Goal: Transaction & Acquisition: Purchase product/service

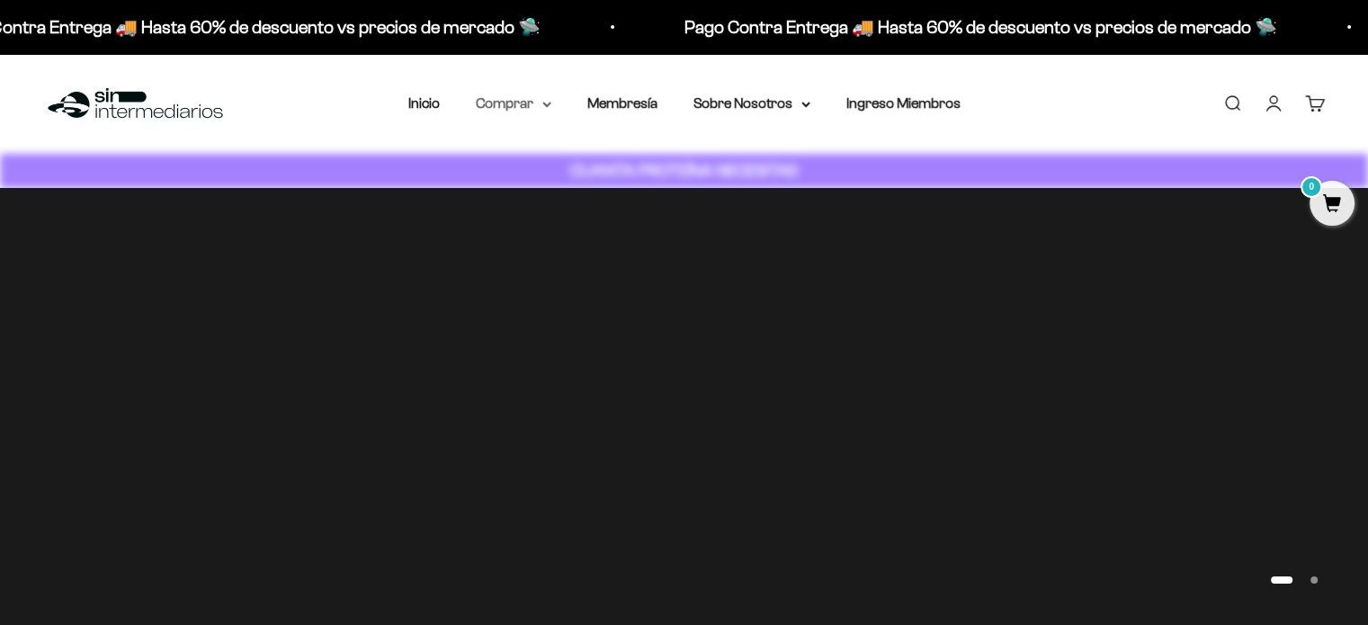
click at [540, 109] on summary "Comprar" at bounding box center [514, 103] width 76 height 23
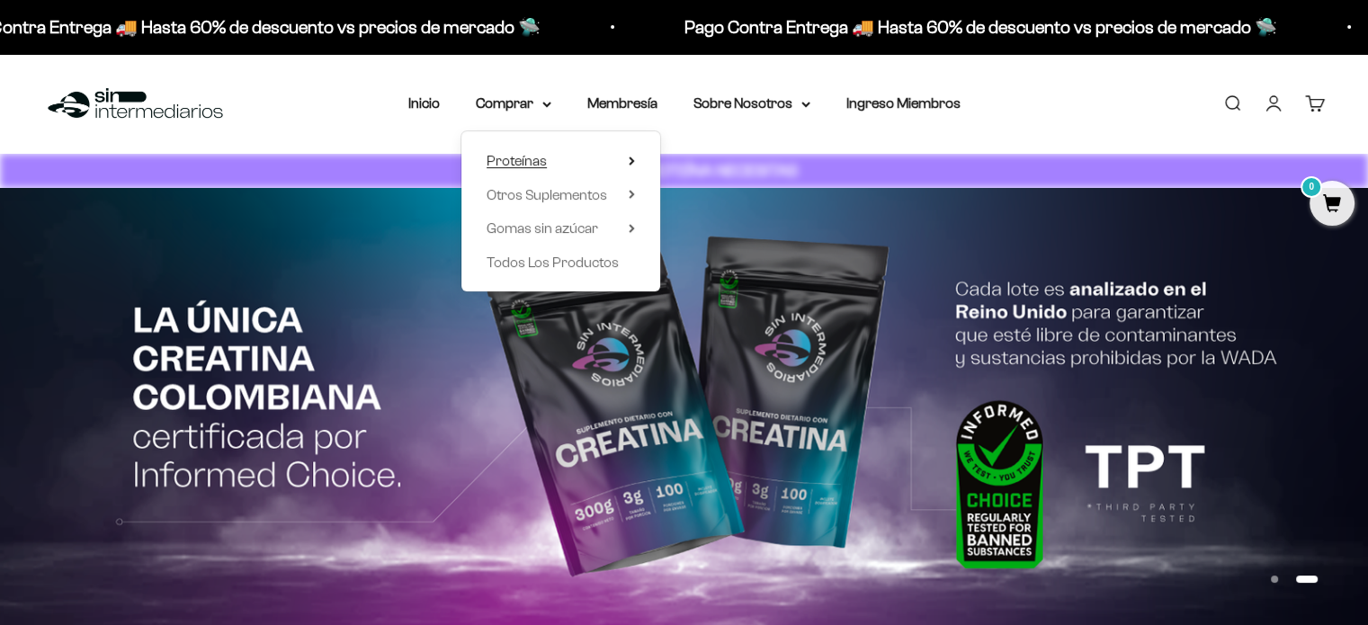
click at [575, 152] on summary "Proteínas" at bounding box center [560, 160] width 148 height 23
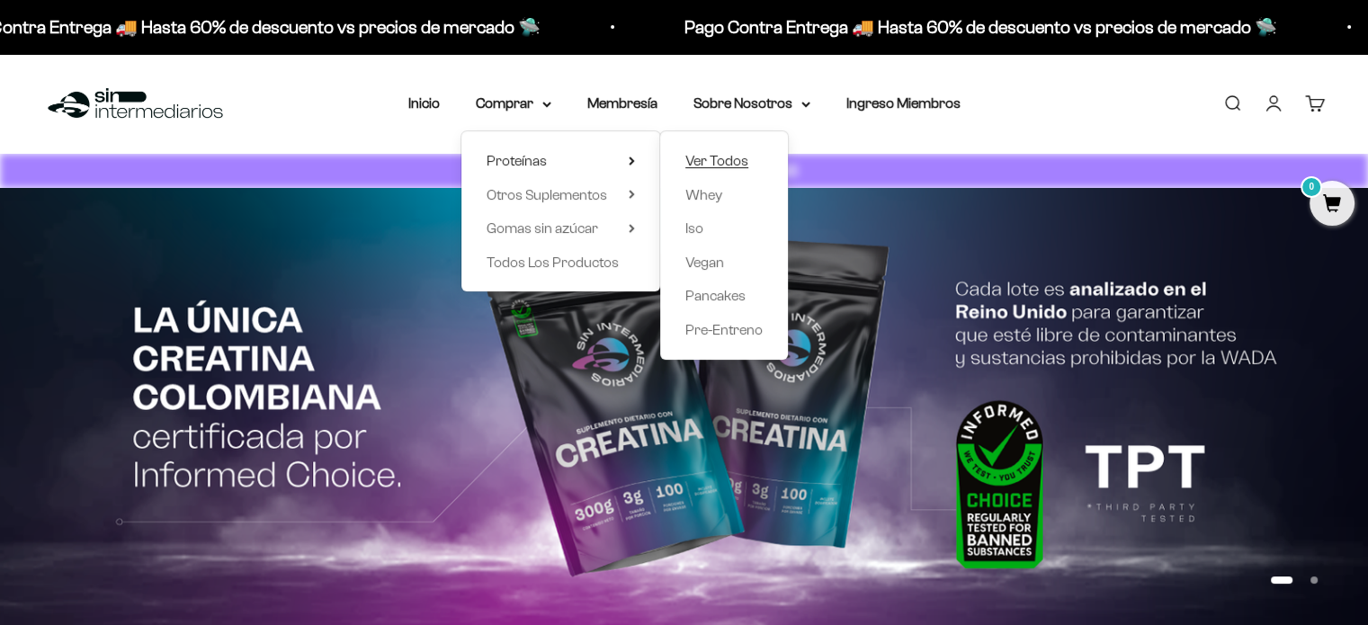
click at [732, 164] on span "Ver Todos" at bounding box center [716, 160] width 63 height 15
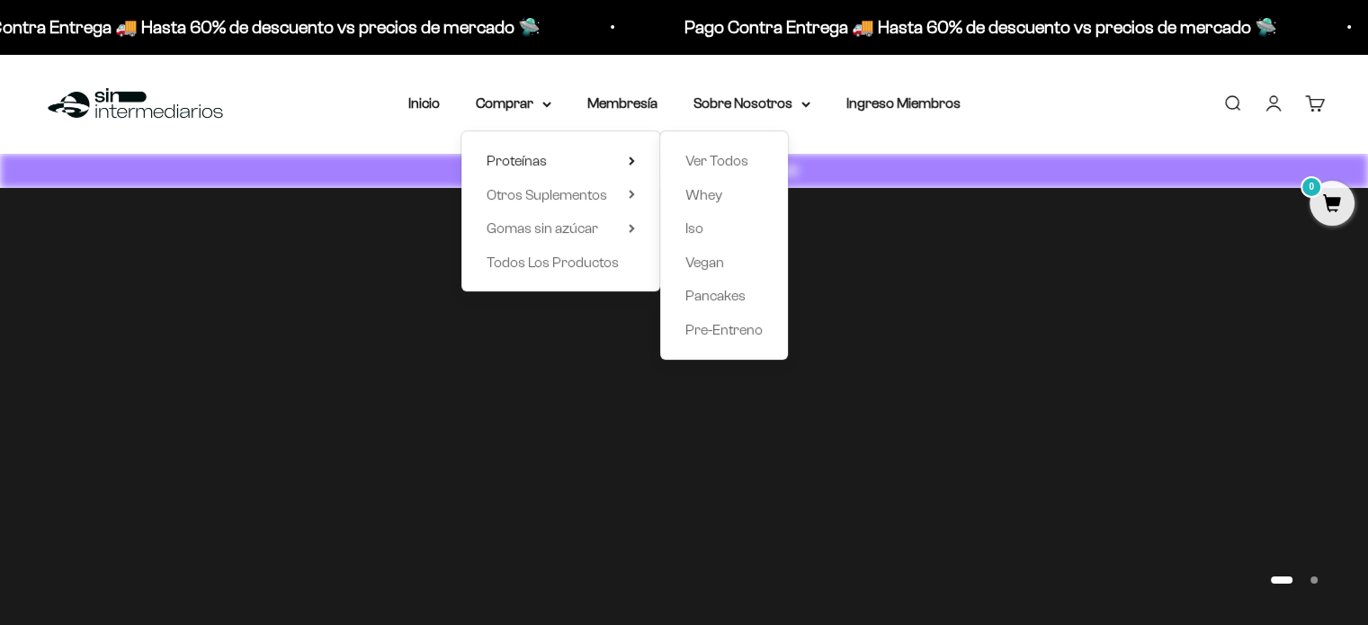
click at [1056, 120] on div "Menú Buscar Inicio Comprar Proteínas Ver Todos Whey Iso Vegan Pancakes Pre-Entr…" at bounding box center [684, 104] width 1368 height 100
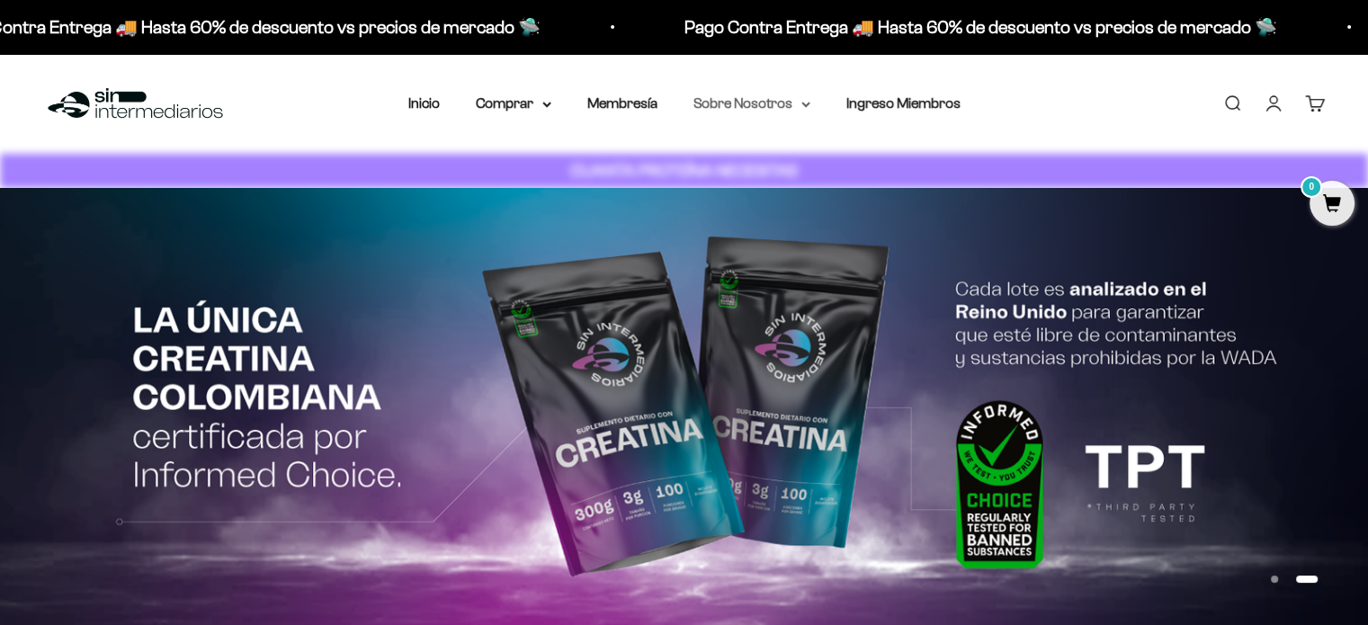
click at [779, 101] on summary "Sobre Nosotros" at bounding box center [751, 103] width 117 height 23
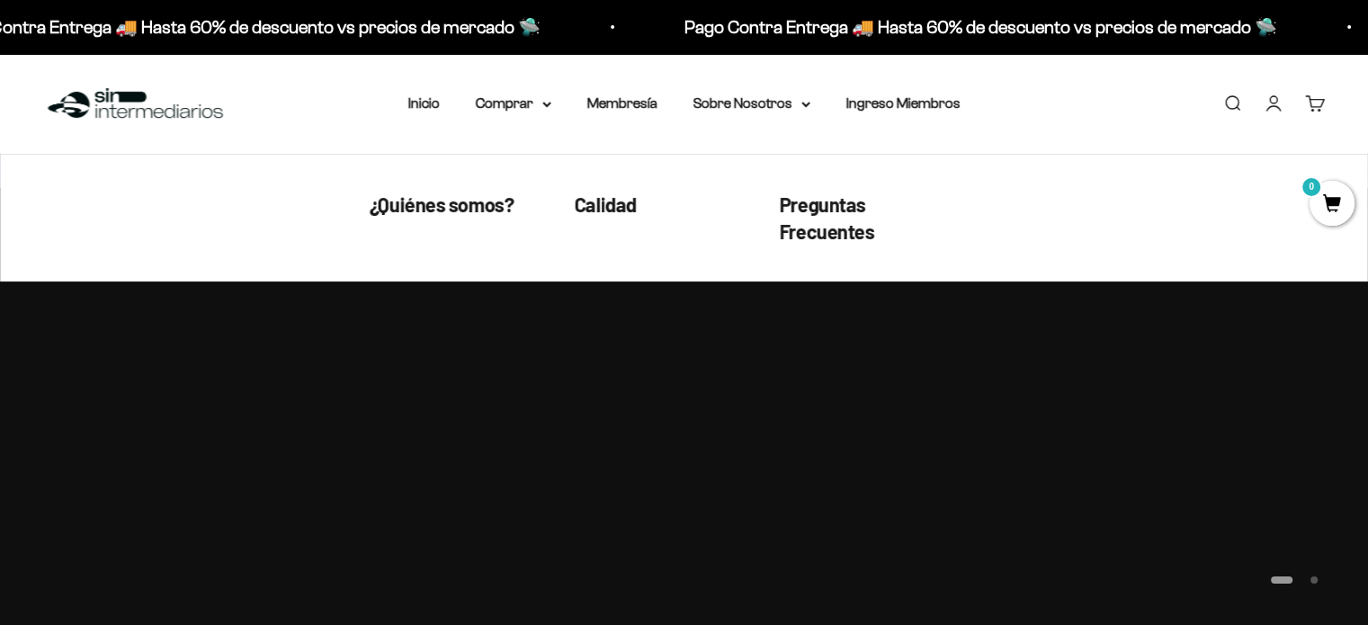
click at [557, 106] on nav "Inicio Comprar Proteínas Ver Todos Whey Iso Vegan" at bounding box center [684, 103] width 552 height 23
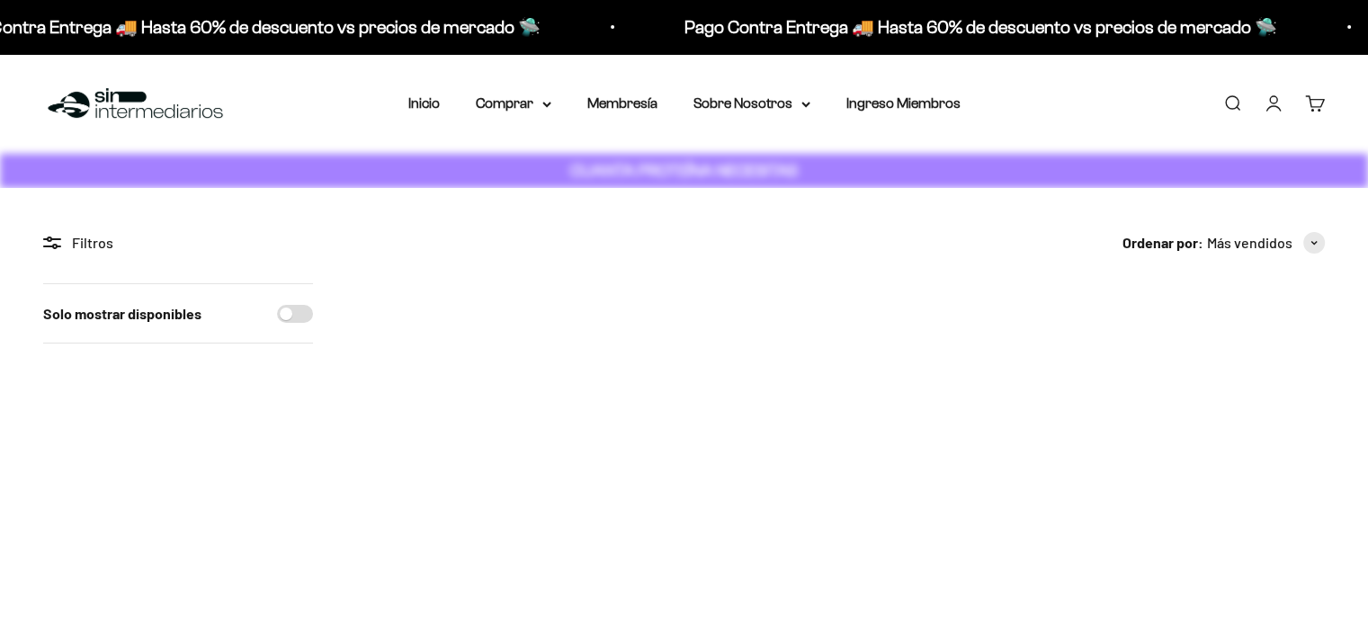
click at [106, 107] on img at bounding box center [135, 104] width 184 height 39
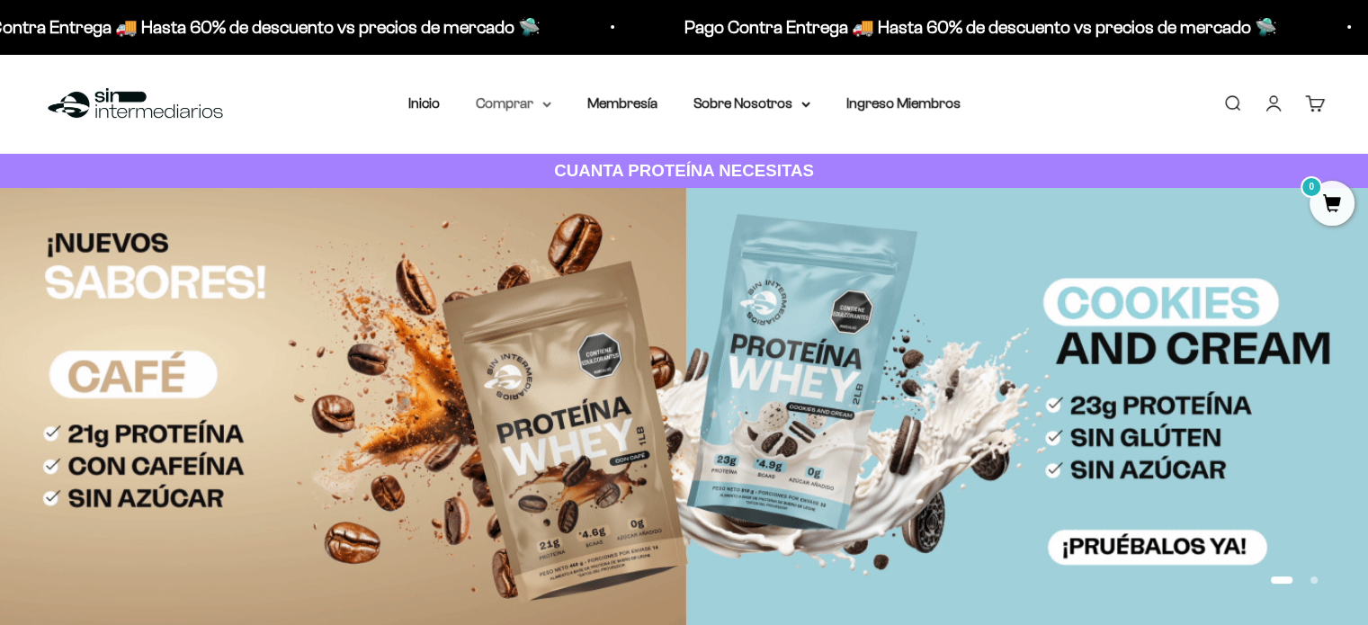
click at [496, 103] on summary "Comprar" at bounding box center [514, 103] width 76 height 23
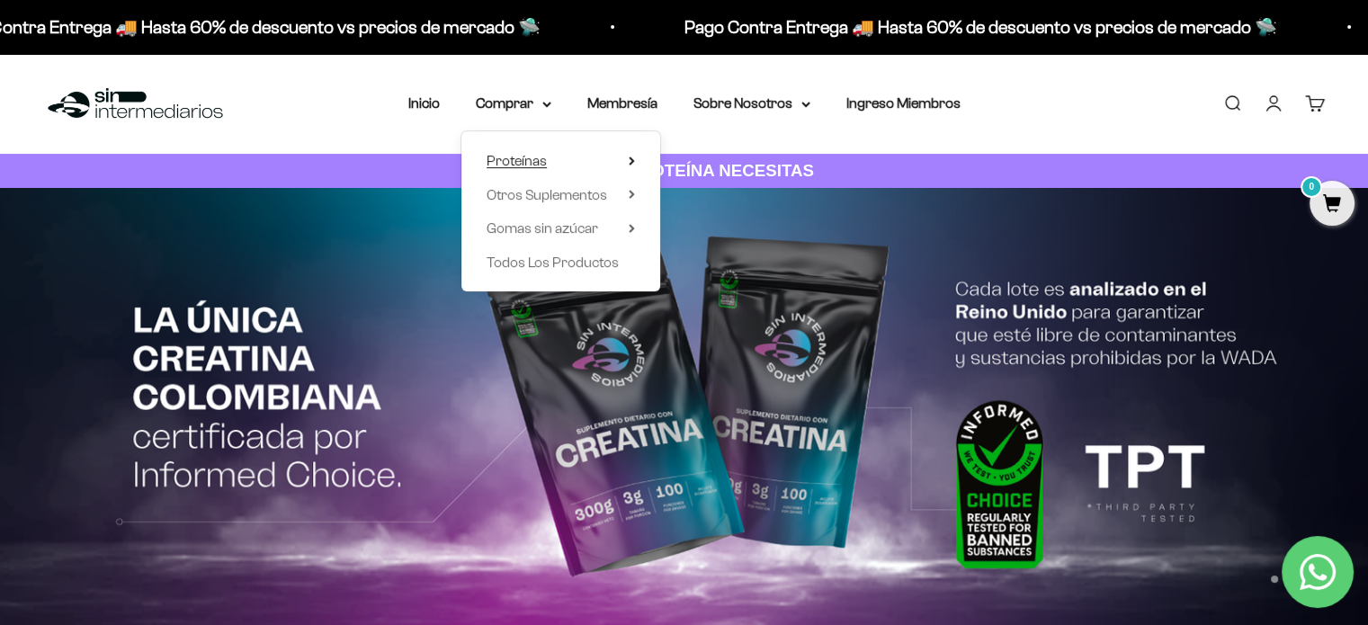
click at [515, 162] on span "Proteínas" at bounding box center [516, 160] width 60 height 15
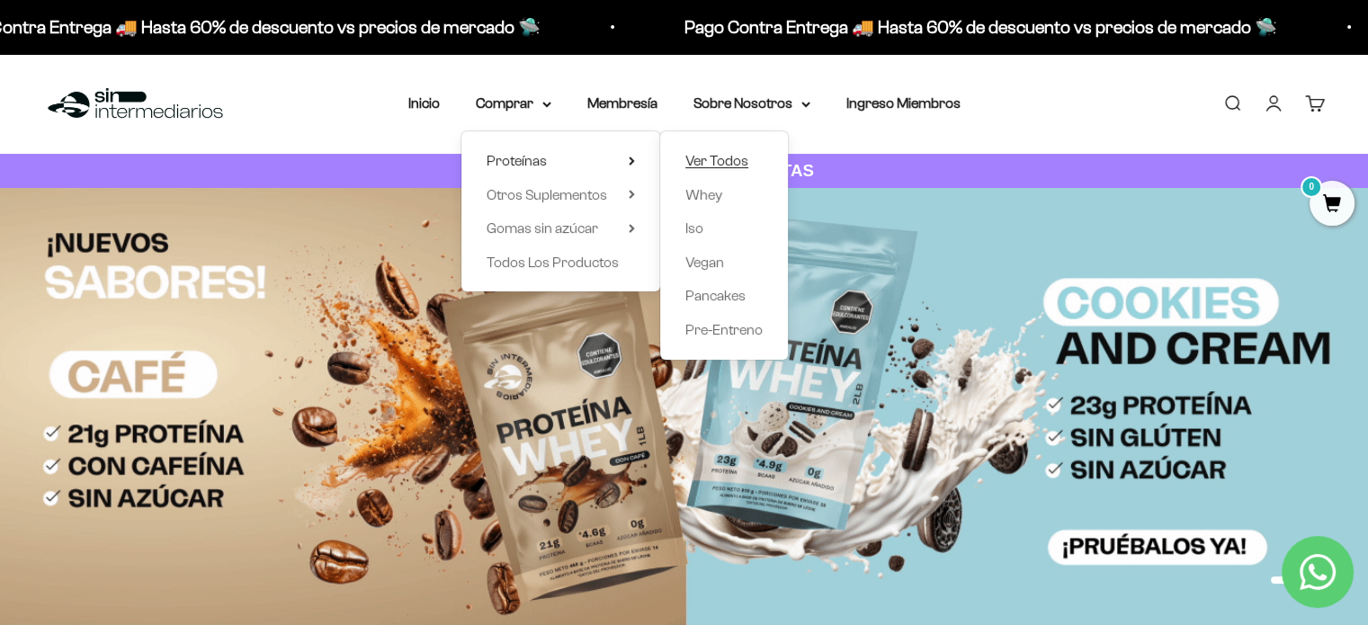
click at [701, 161] on span "Ver Todos" at bounding box center [716, 160] width 63 height 15
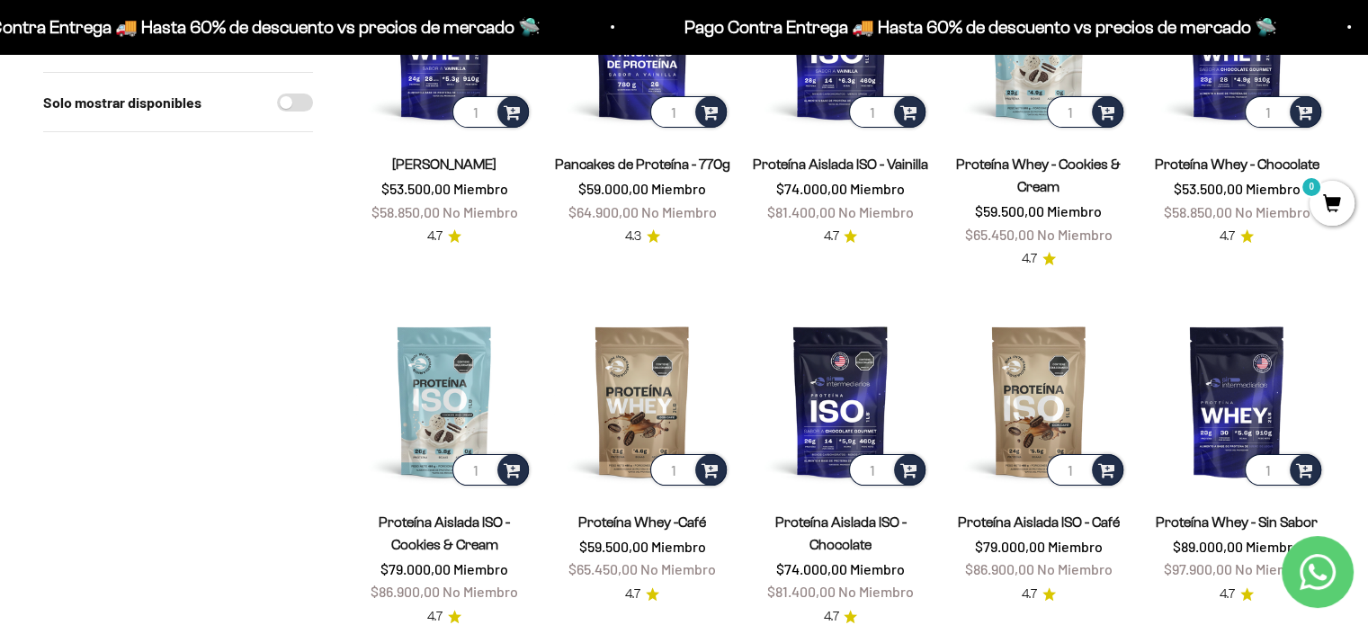
scroll to position [360, 0]
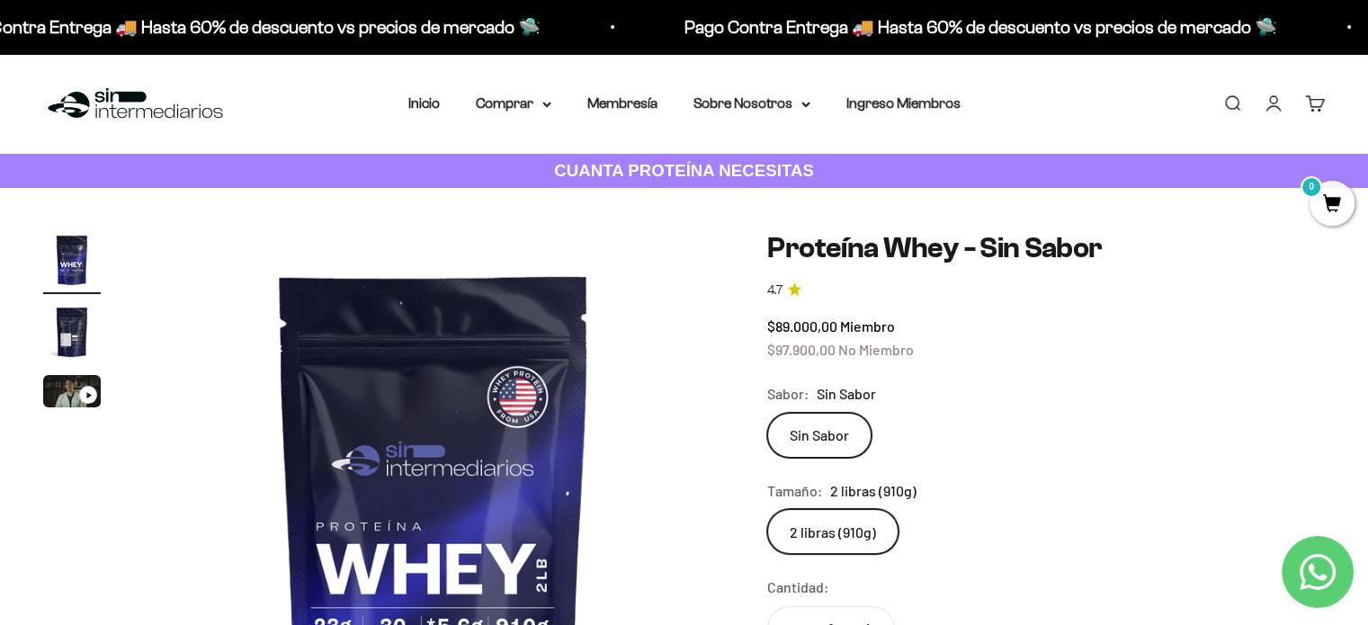
click at [111, 112] on img at bounding box center [135, 104] width 184 height 39
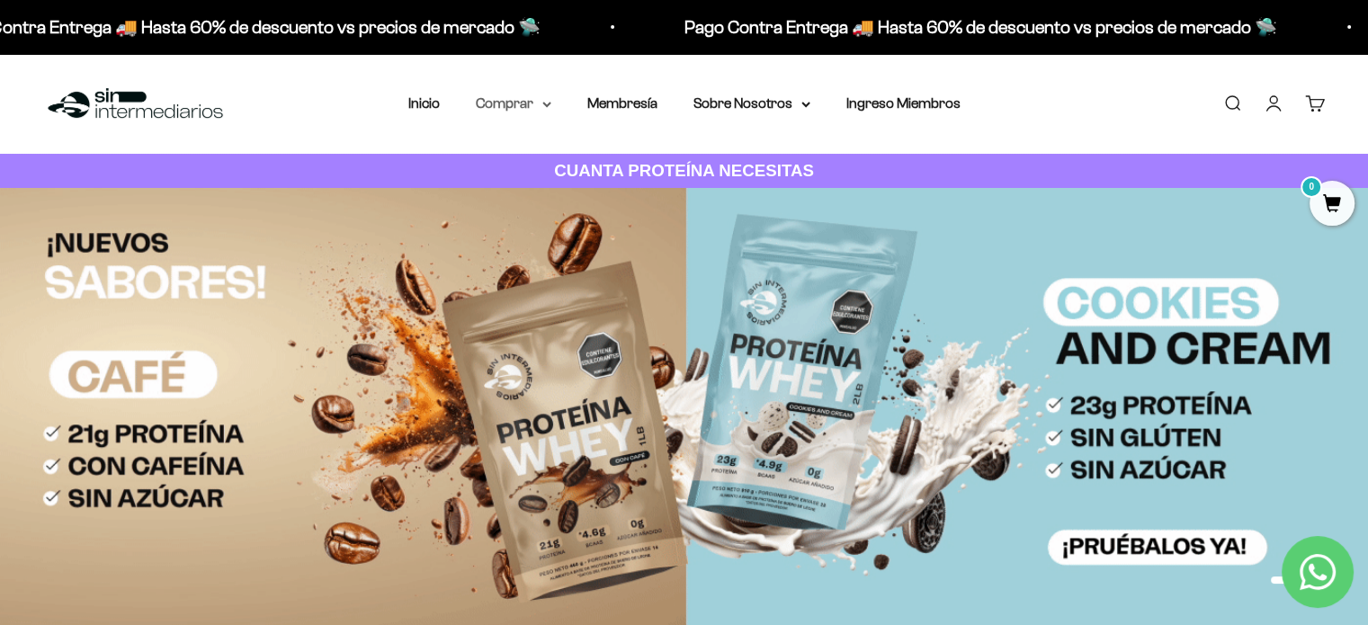
click at [508, 95] on summary "Comprar" at bounding box center [514, 103] width 76 height 23
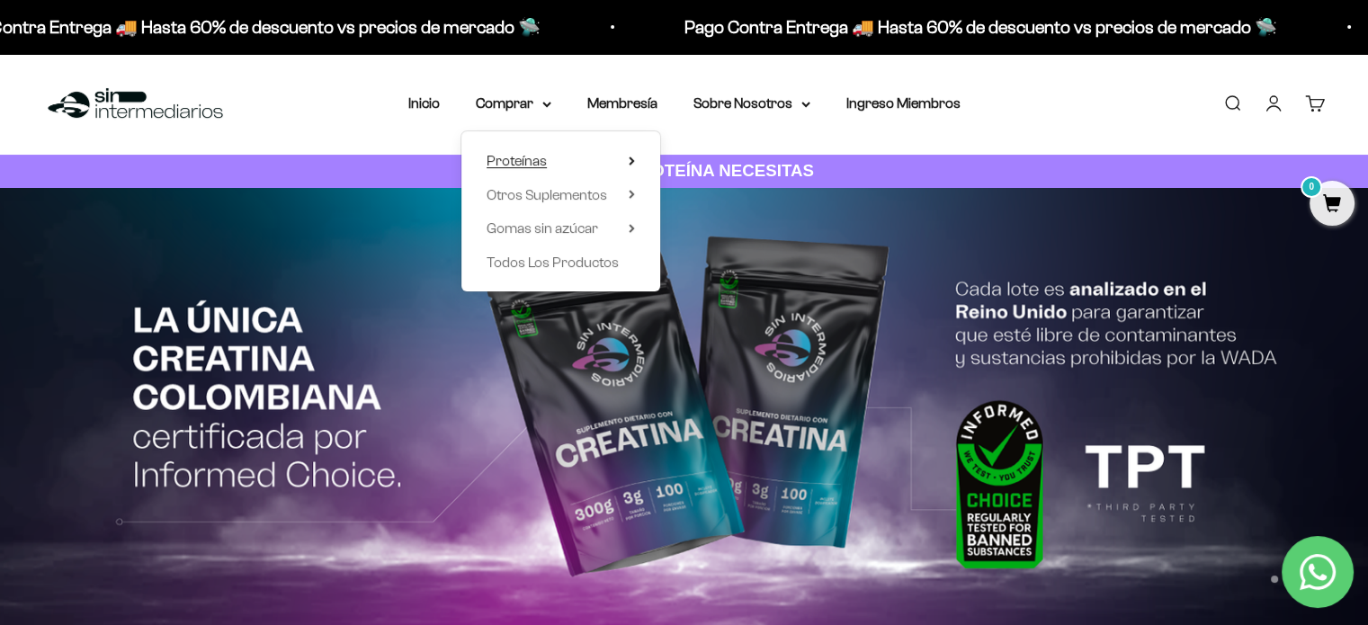
click at [529, 154] on span "Proteínas" at bounding box center [516, 160] width 60 height 15
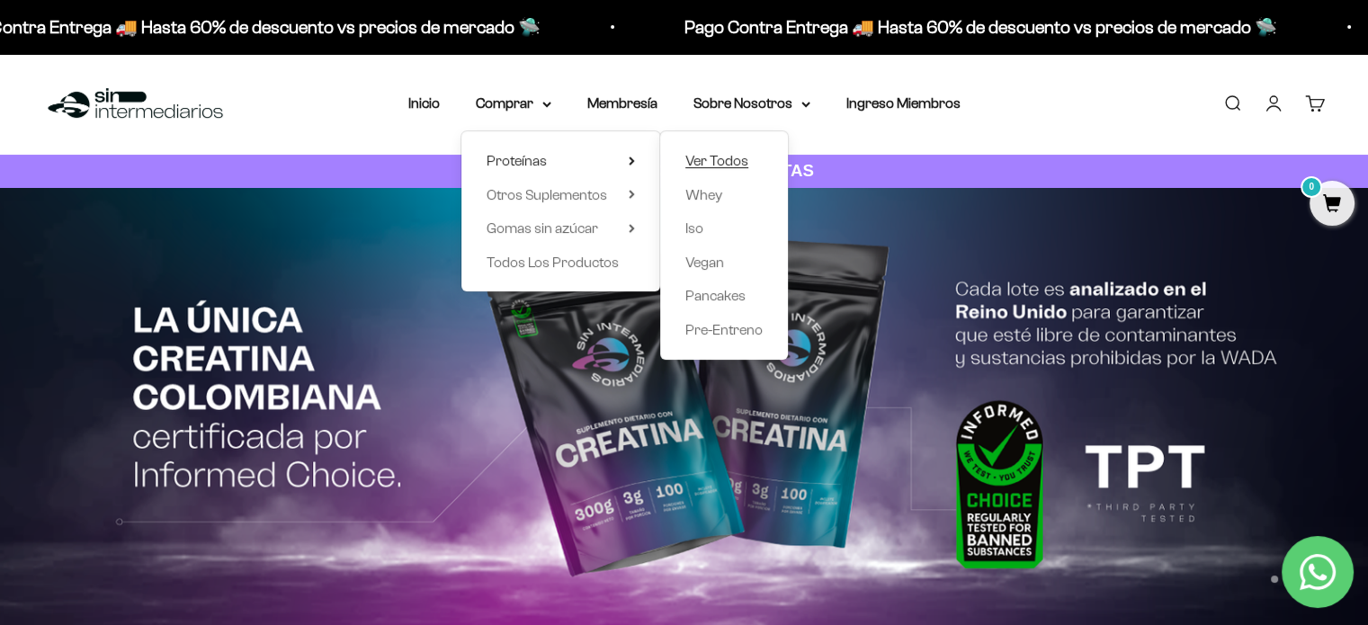
click at [729, 161] on span "Ver Todos" at bounding box center [716, 160] width 63 height 15
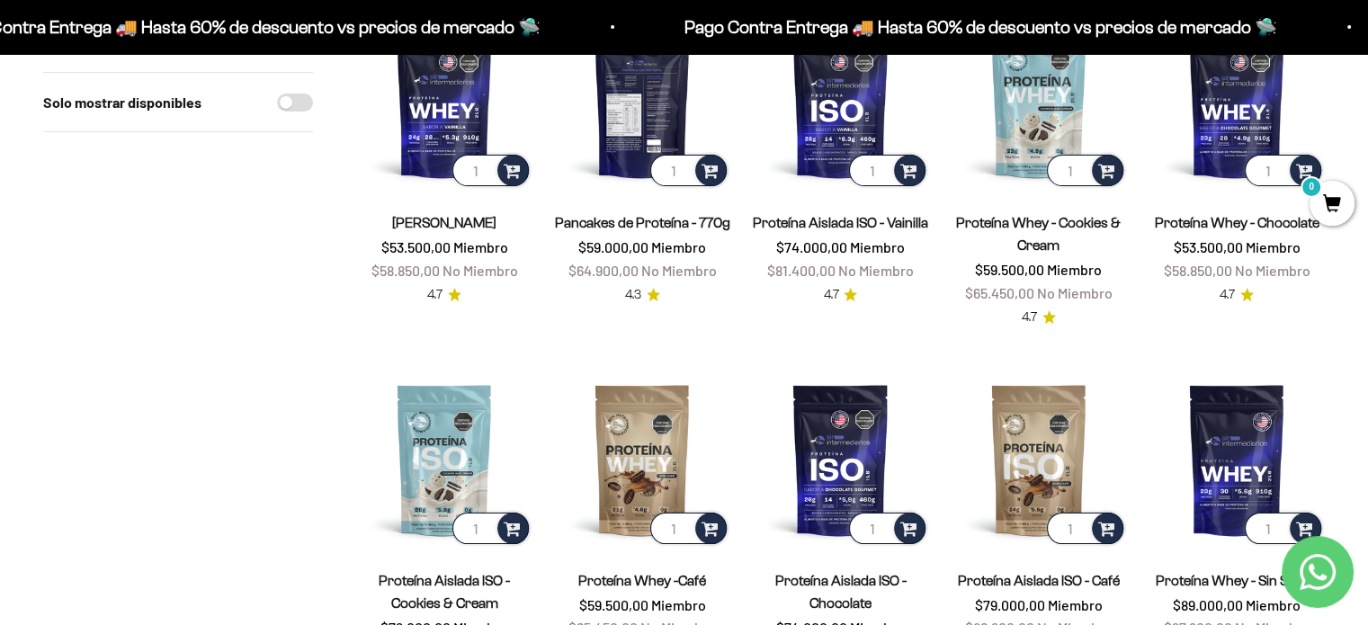
scroll to position [90, 0]
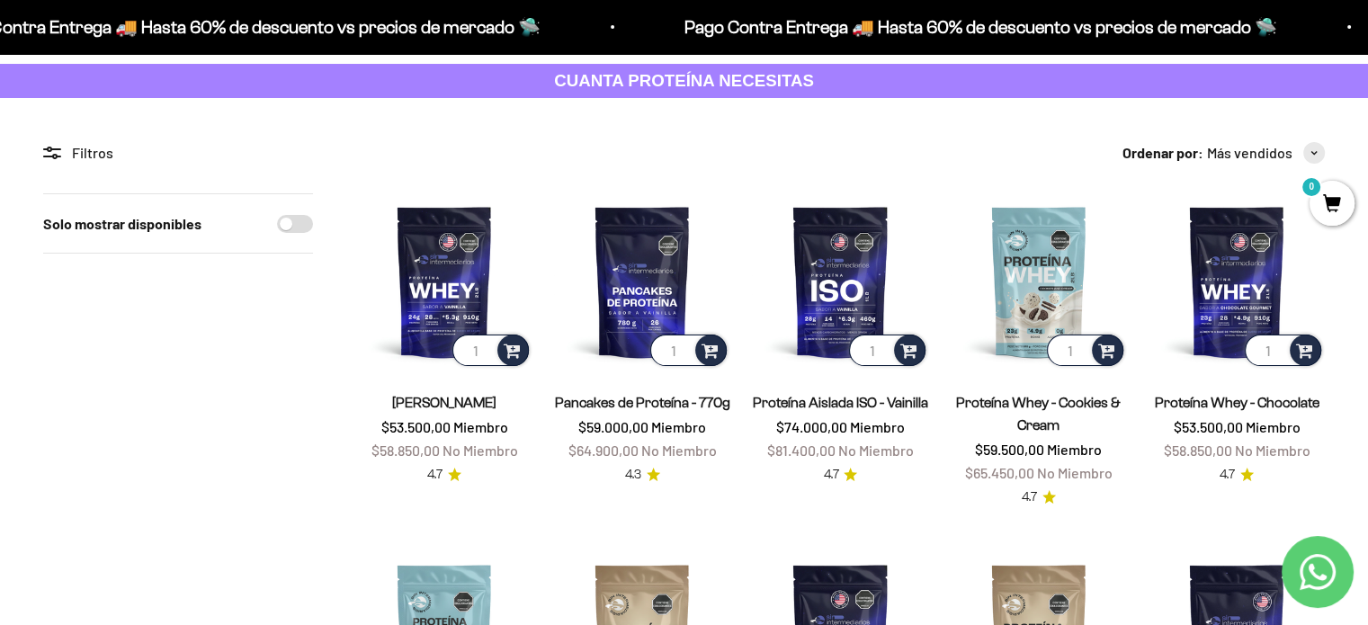
click at [824, 397] on link "Proteína Aislada ISO - Vainilla" at bounding box center [840, 402] width 175 height 15
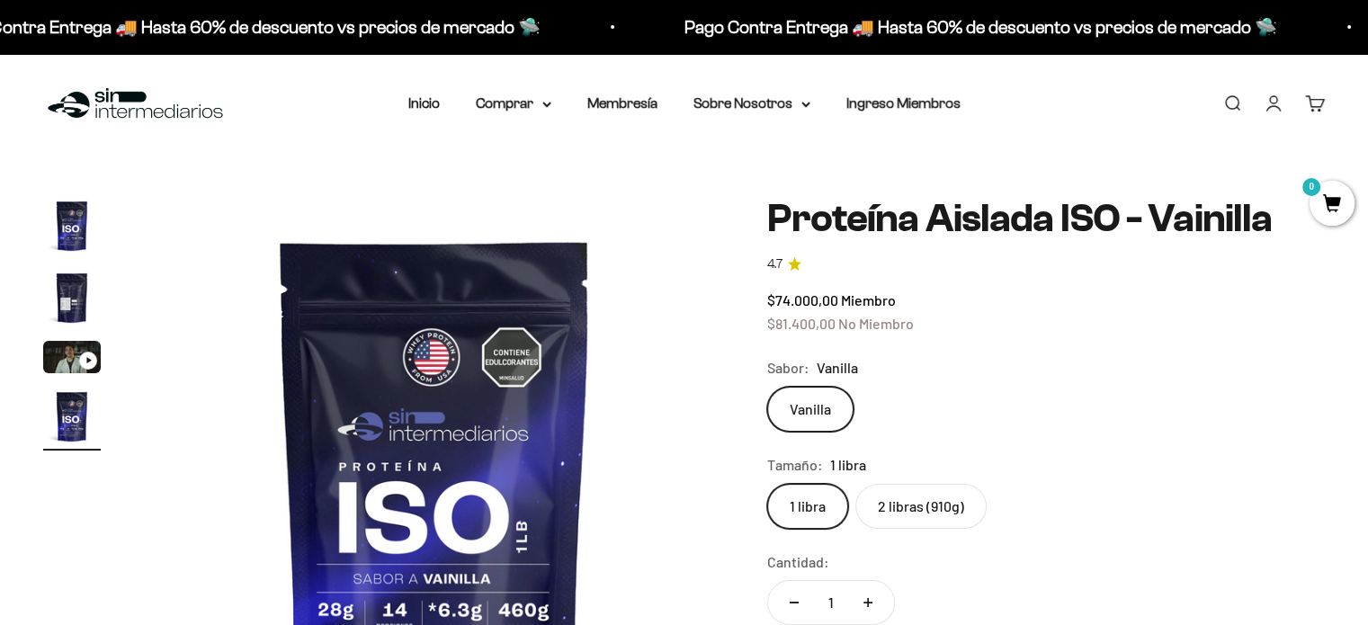
scroll to position [180, 0]
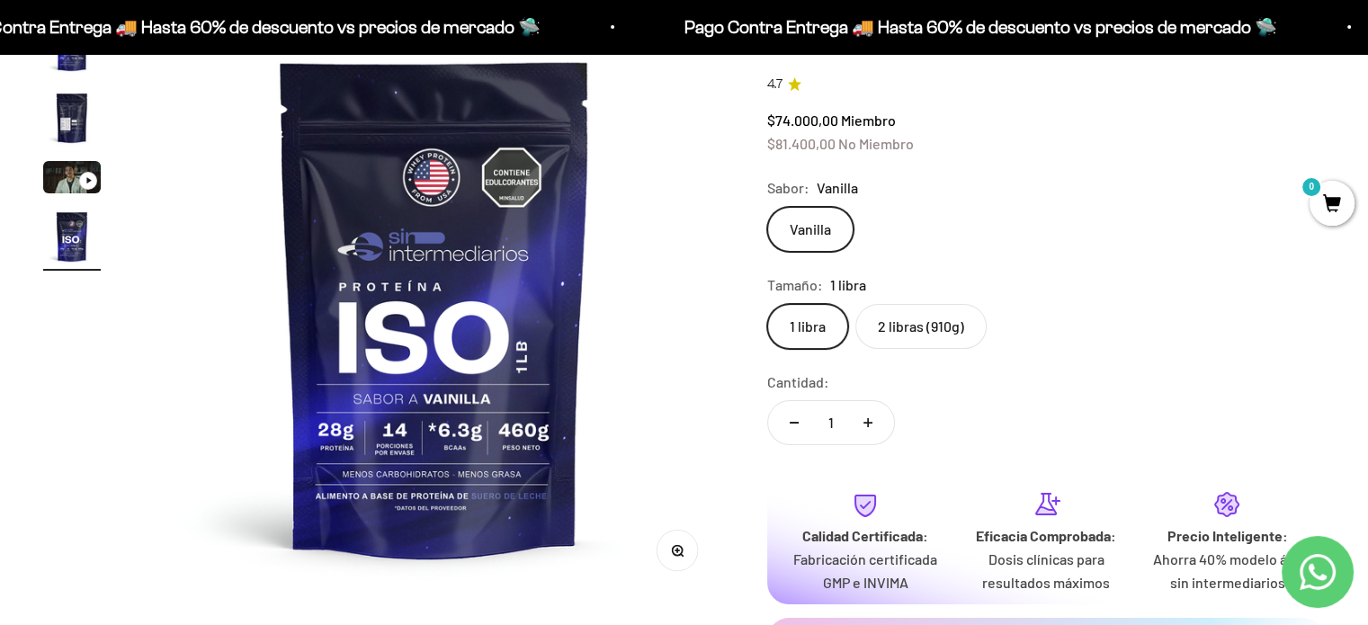
click at [915, 338] on label "2 libras (910g)" at bounding box center [920, 326] width 131 height 45
click at [767, 304] on input "2 libras (910g)" at bounding box center [766, 303] width 1 height 1
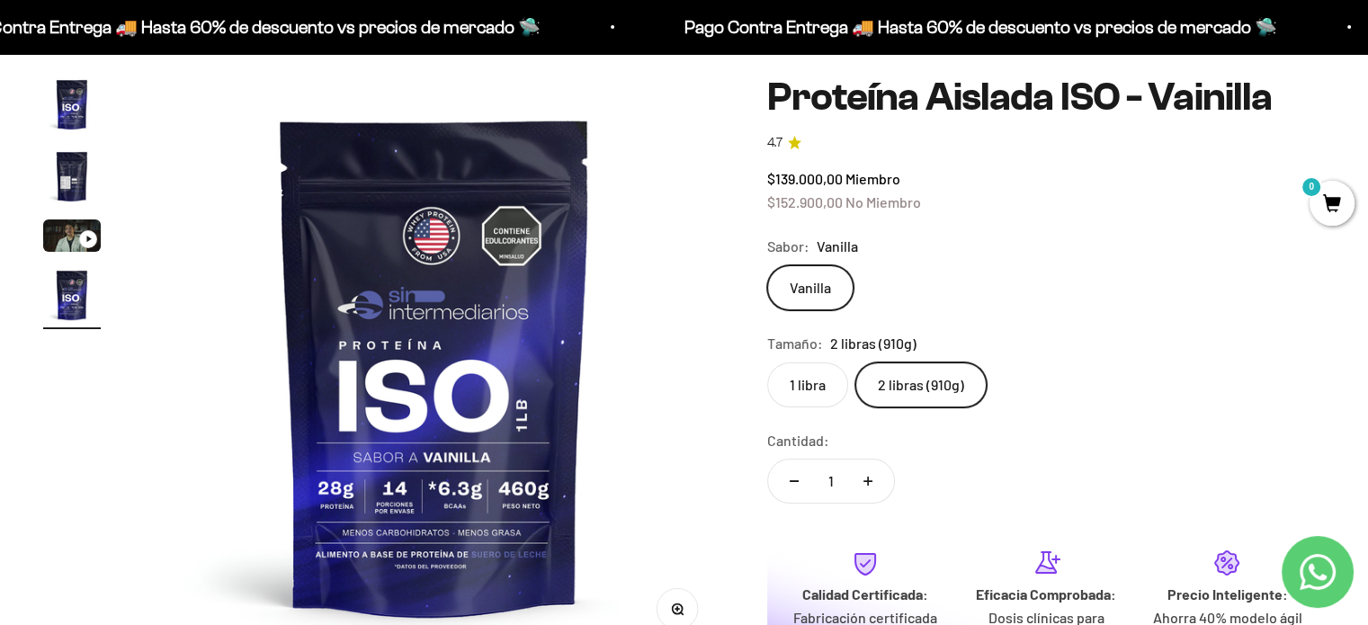
scroll to position [90, 0]
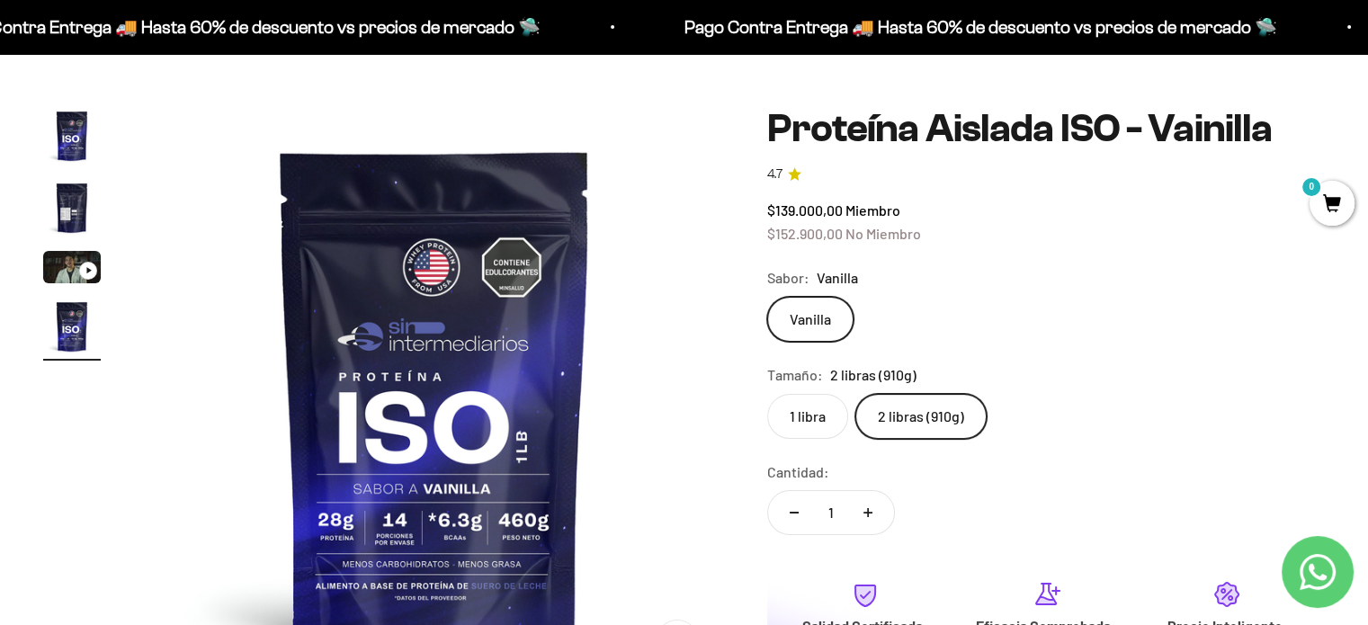
click at [824, 425] on label "1 libra" at bounding box center [807, 416] width 81 height 45
click at [767, 394] on input "1 libra" at bounding box center [766, 393] width 1 height 1
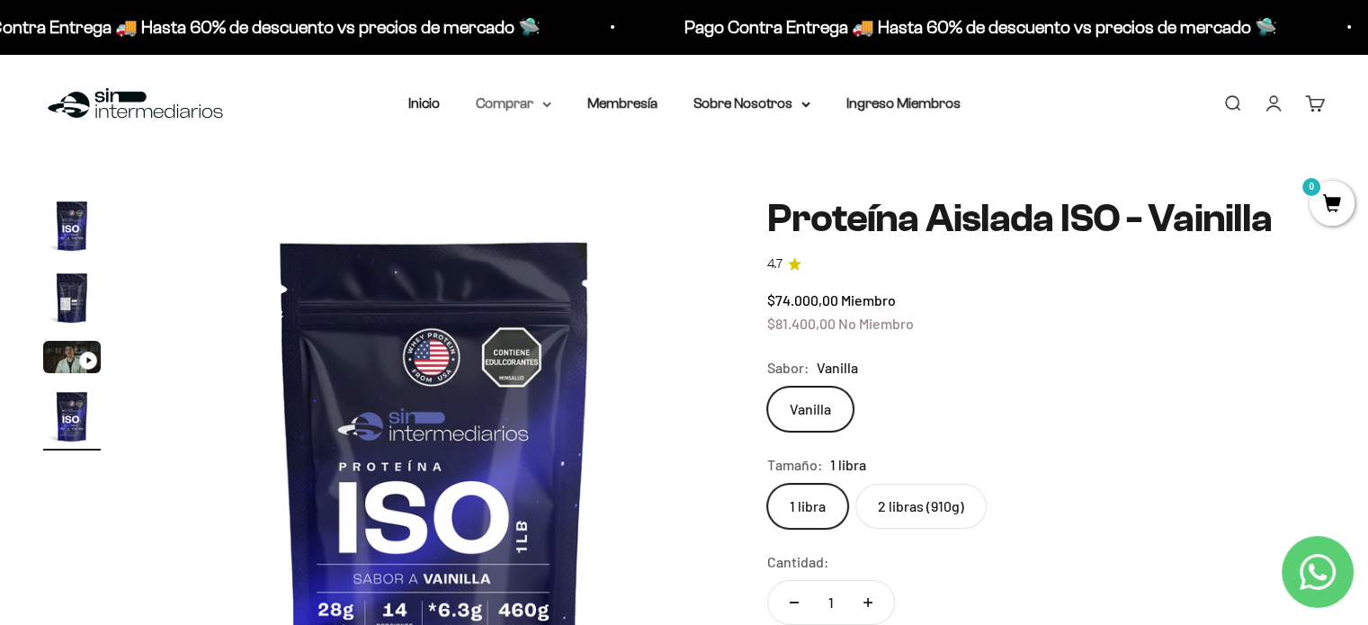
click at [530, 102] on summary "Comprar" at bounding box center [514, 103] width 76 height 23
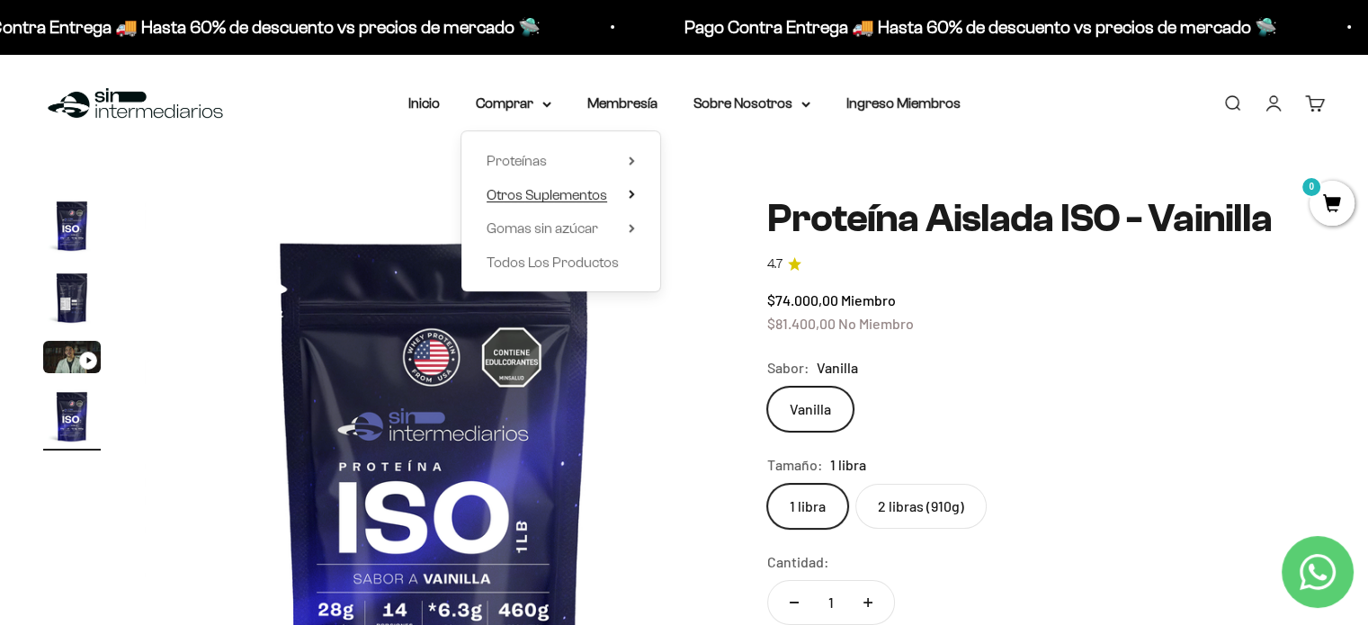
click at [610, 197] on summary "Otros Suplementos" at bounding box center [560, 194] width 148 height 23
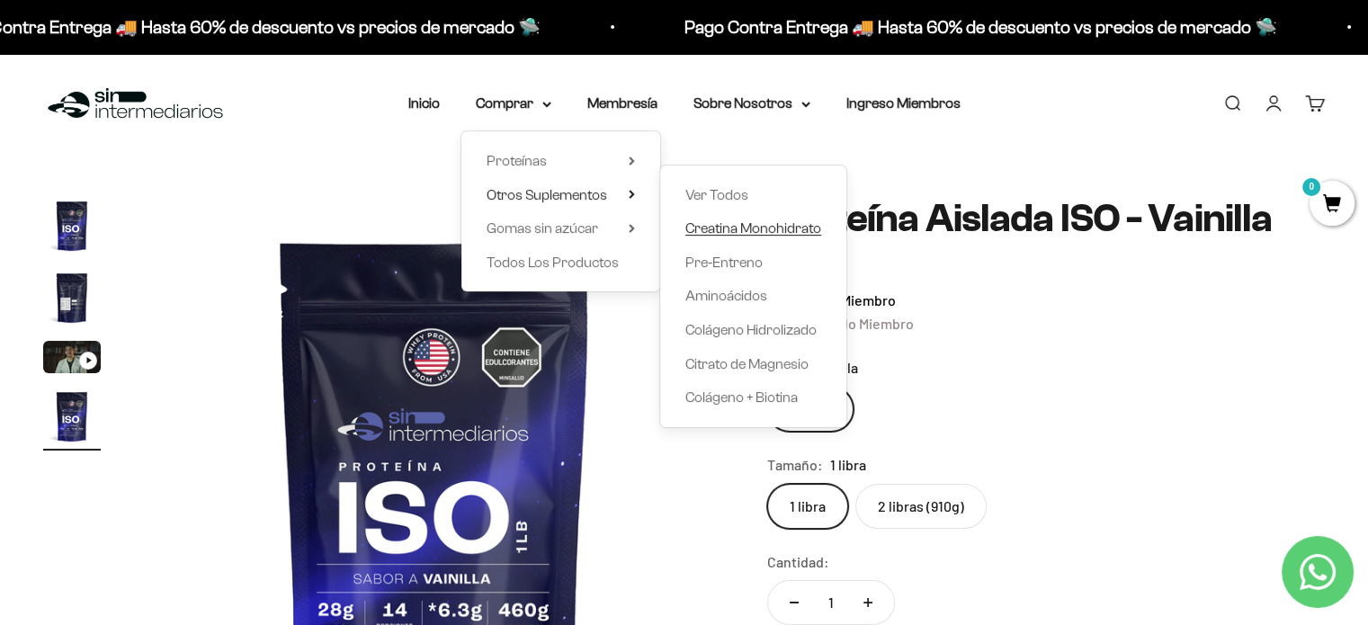
click at [724, 218] on span "Creatina Monohidrato" at bounding box center [753, 228] width 136 height 23
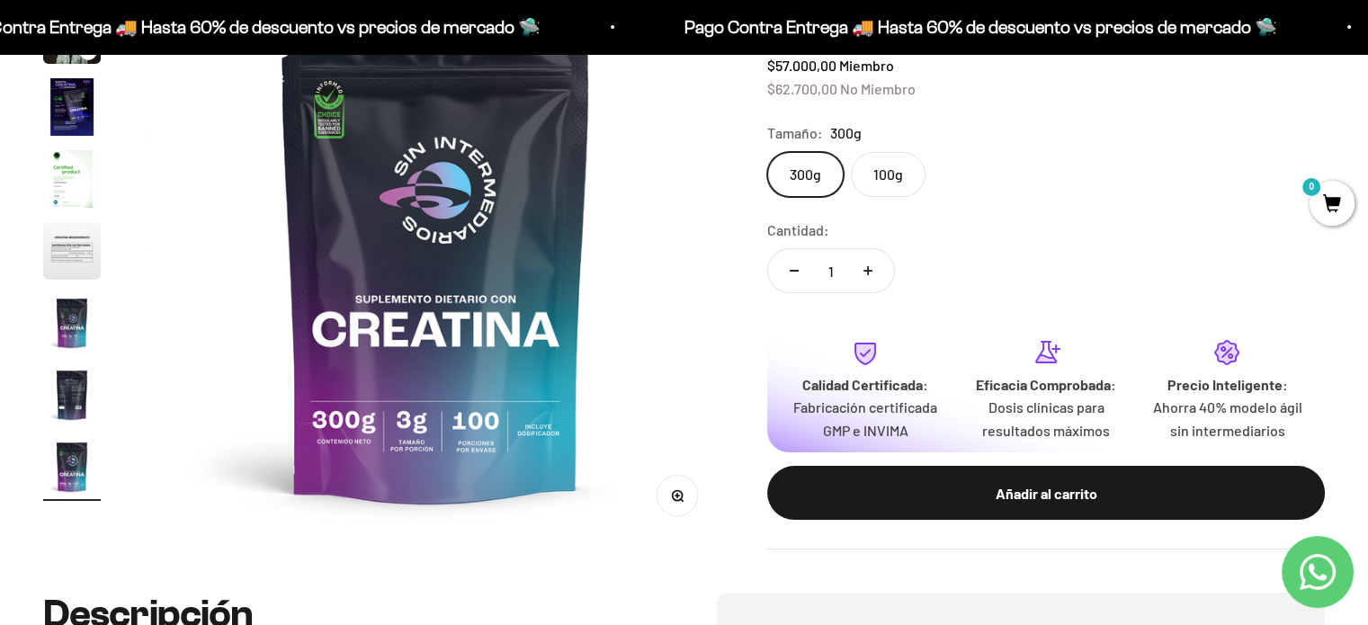
scroll to position [90, 0]
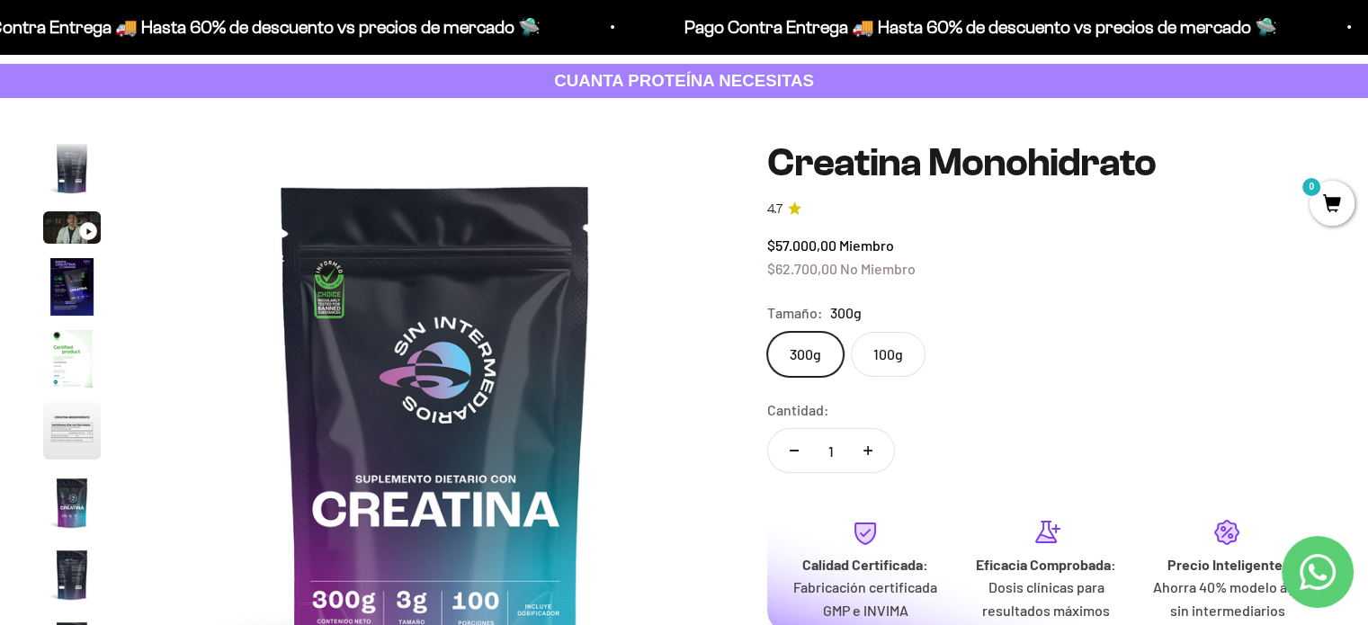
click at [876, 343] on label "100g" at bounding box center [888, 354] width 75 height 45
click at [767, 332] on input "100g" at bounding box center [766, 331] width 1 height 1
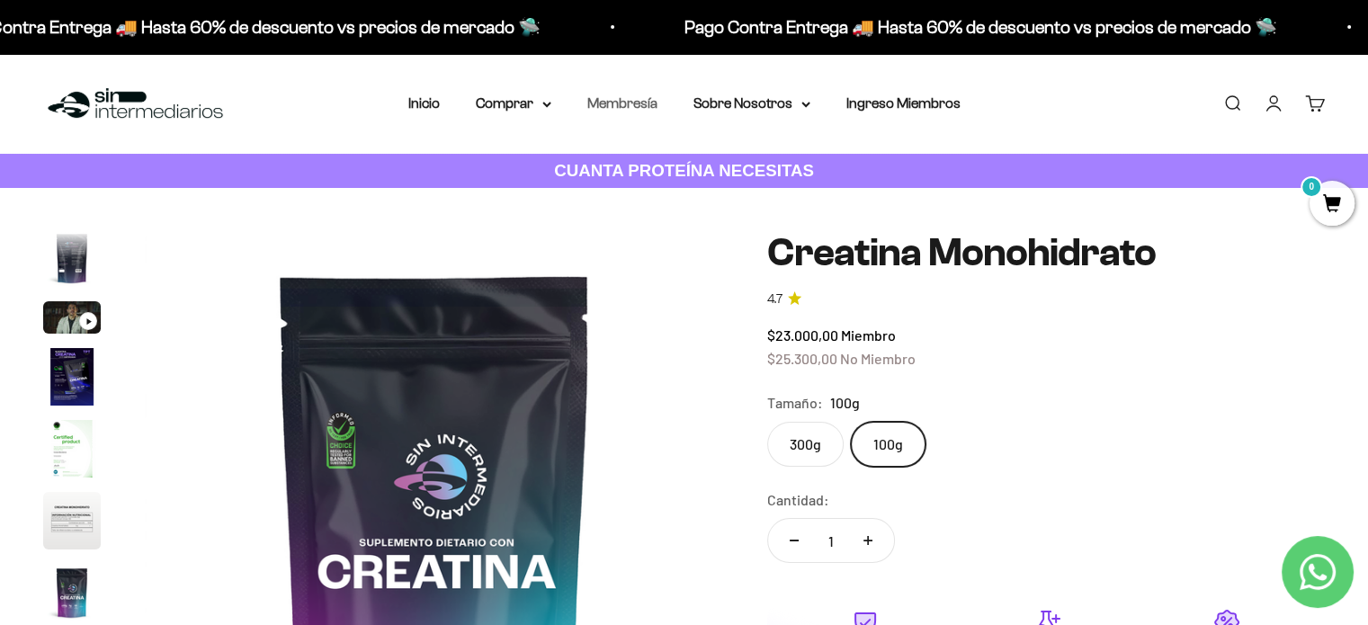
click at [628, 103] on link "Membresía" at bounding box center [622, 102] width 70 height 15
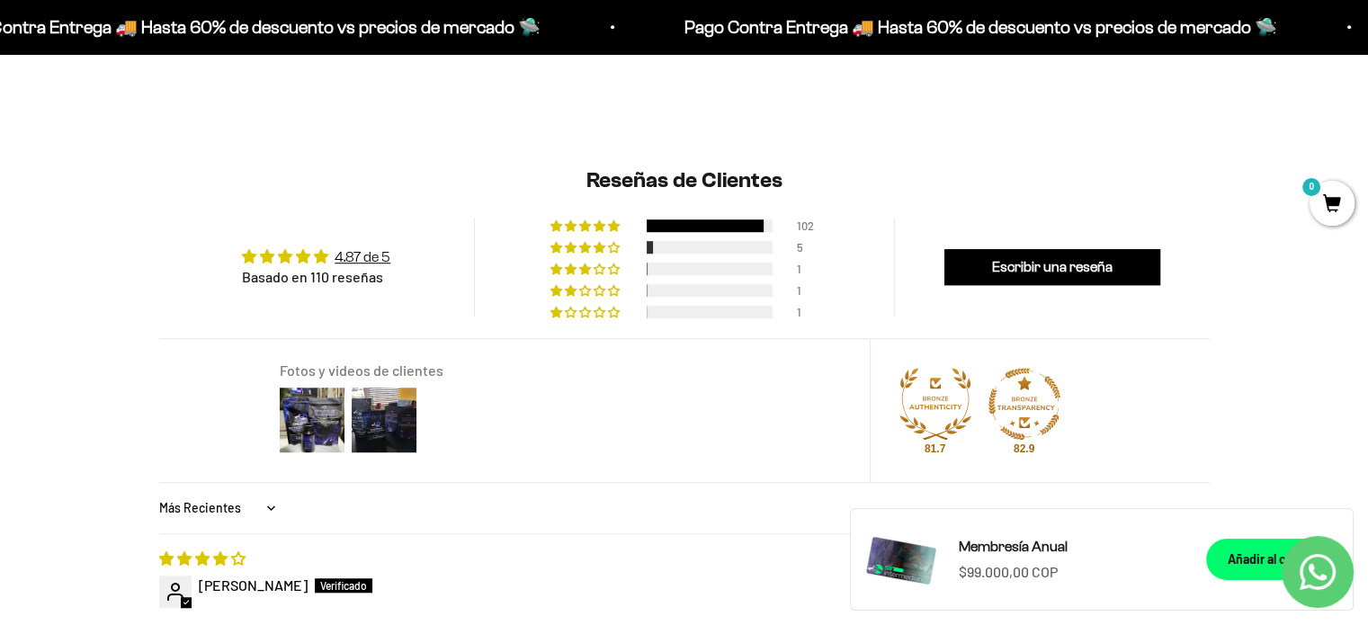
scroll to position [1259, 0]
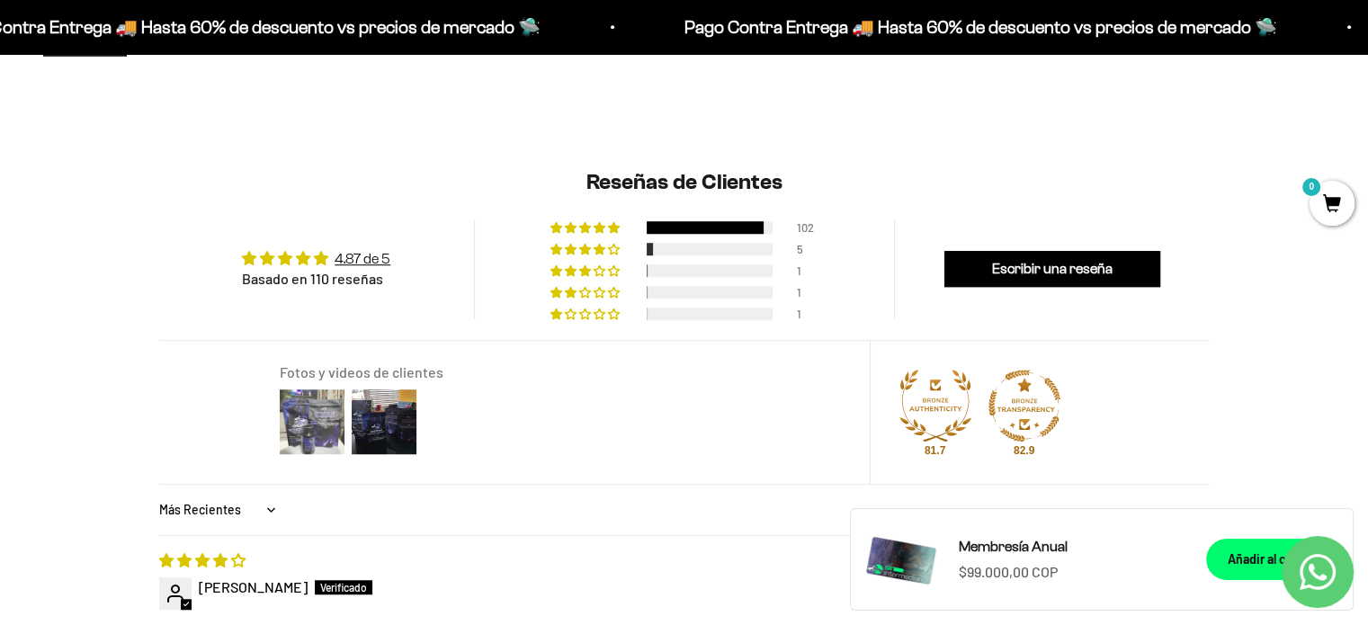
click at [284, 443] on img at bounding box center [312, 422] width 72 height 72
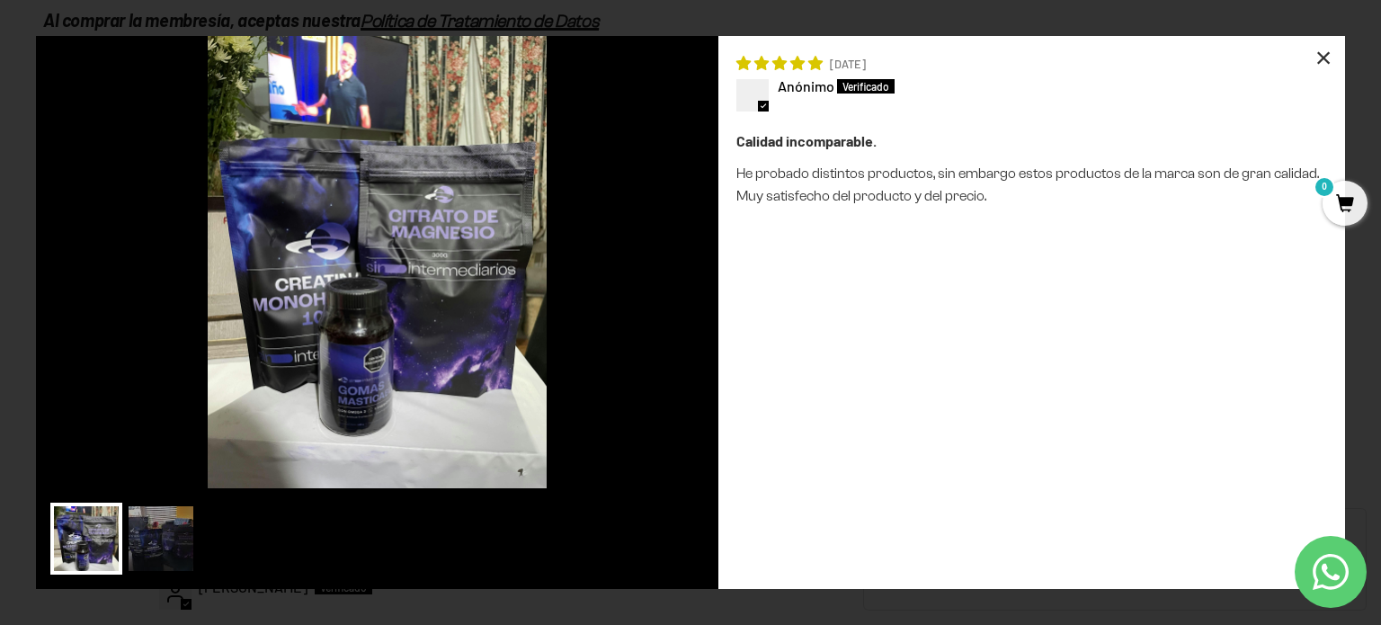
click at [1322, 54] on div "×" at bounding box center [1323, 57] width 43 height 43
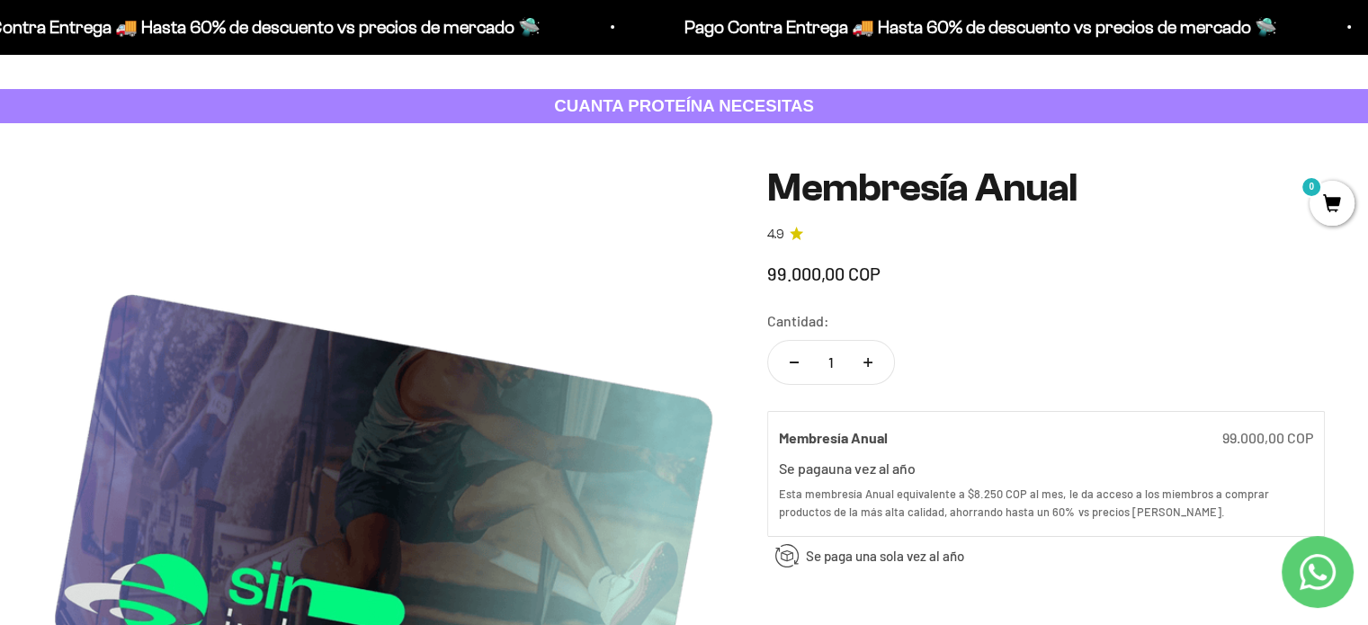
scroll to position [0, 0]
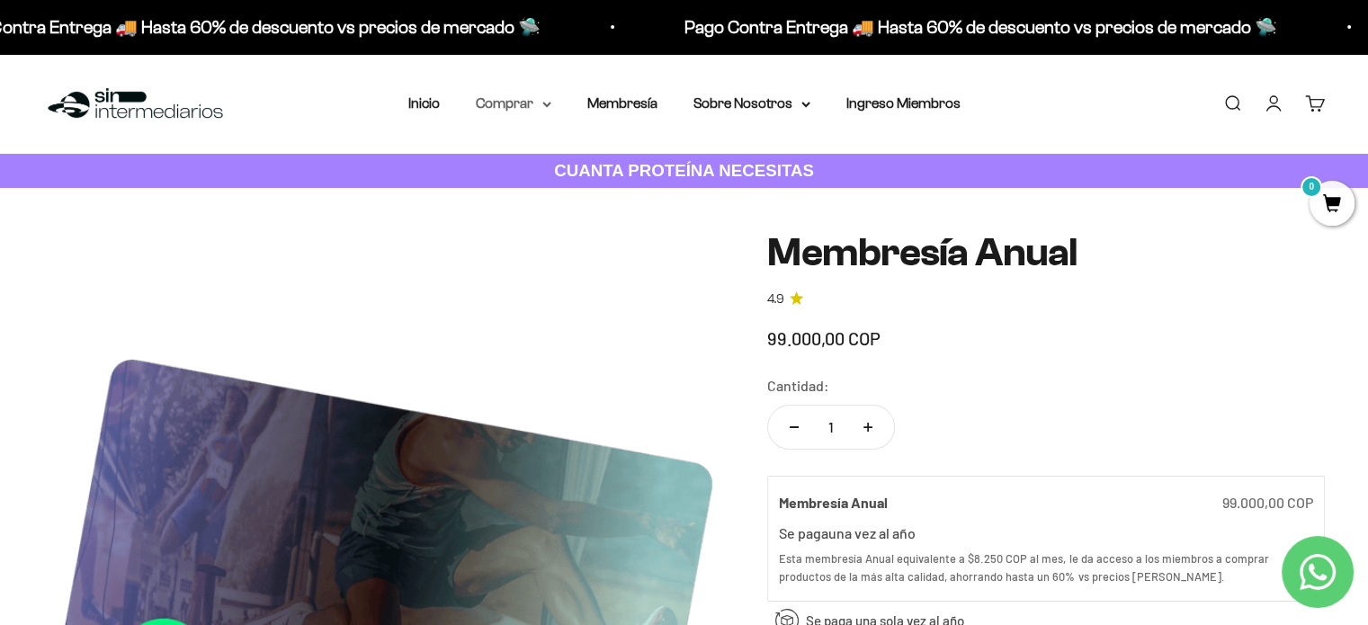
click at [519, 111] on summary "Comprar" at bounding box center [514, 103] width 76 height 23
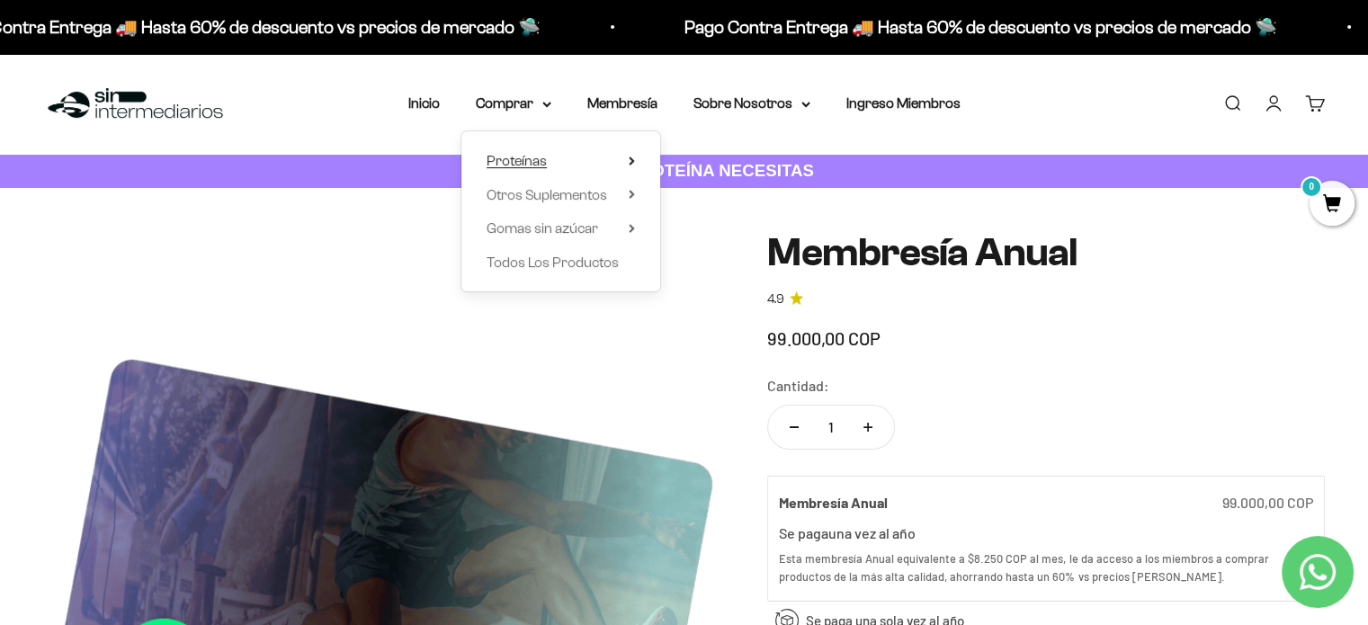
click at [545, 161] on span "Proteínas" at bounding box center [516, 160] width 60 height 15
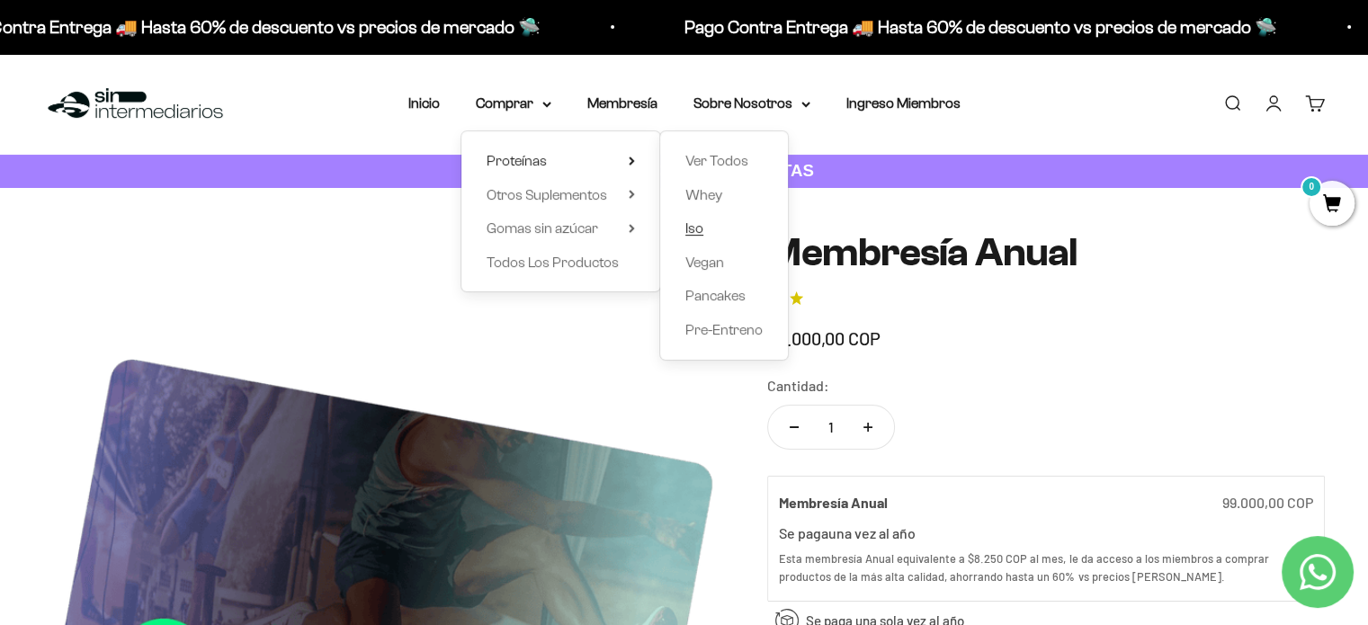
click at [699, 227] on span "Iso" at bounding box center [694, 227] width 18 height 15
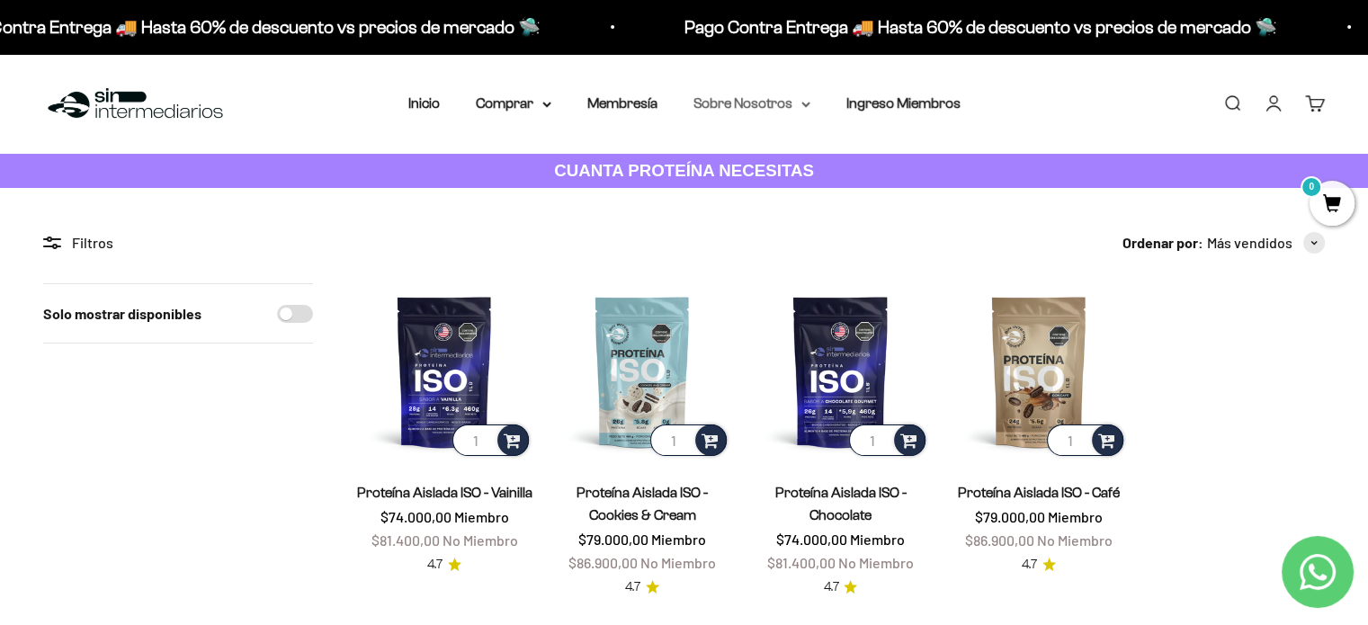
click at [701, 105] on summary "Sobre Nosotros" at bounding box center [751, 103] width 117 height 23
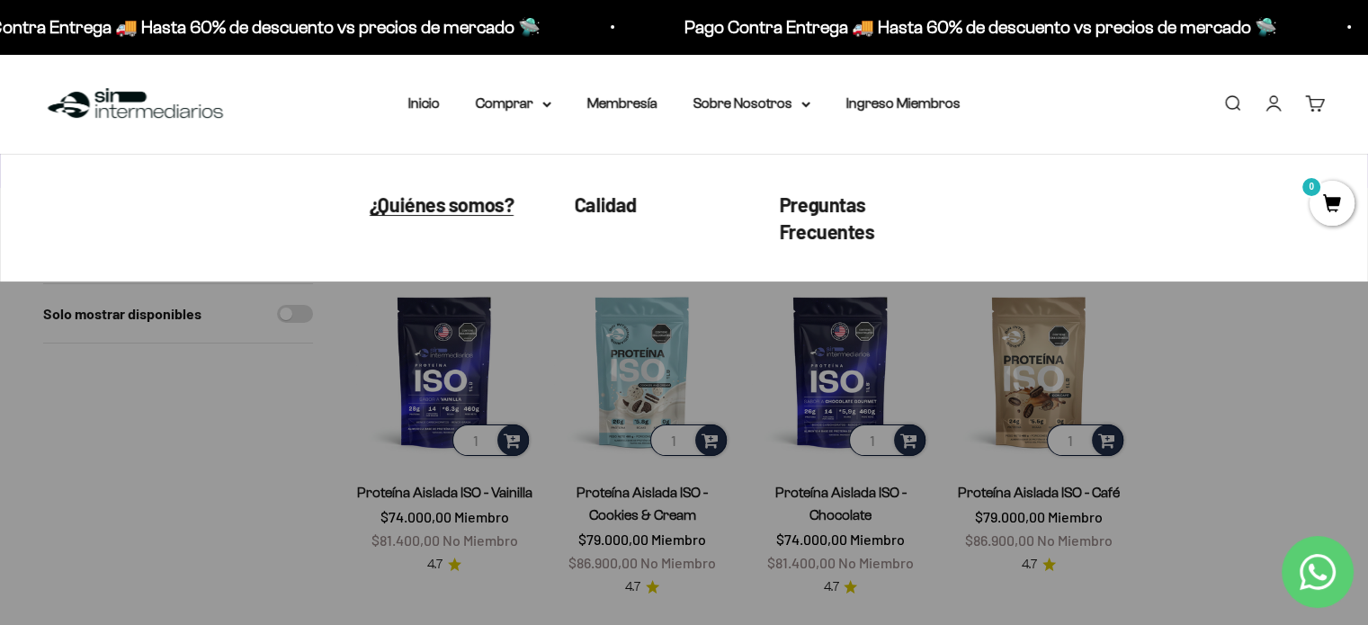
click at [450, 196] on span "¿Quiénes somos?" at bounding box center [442, 203] width 144 height 23
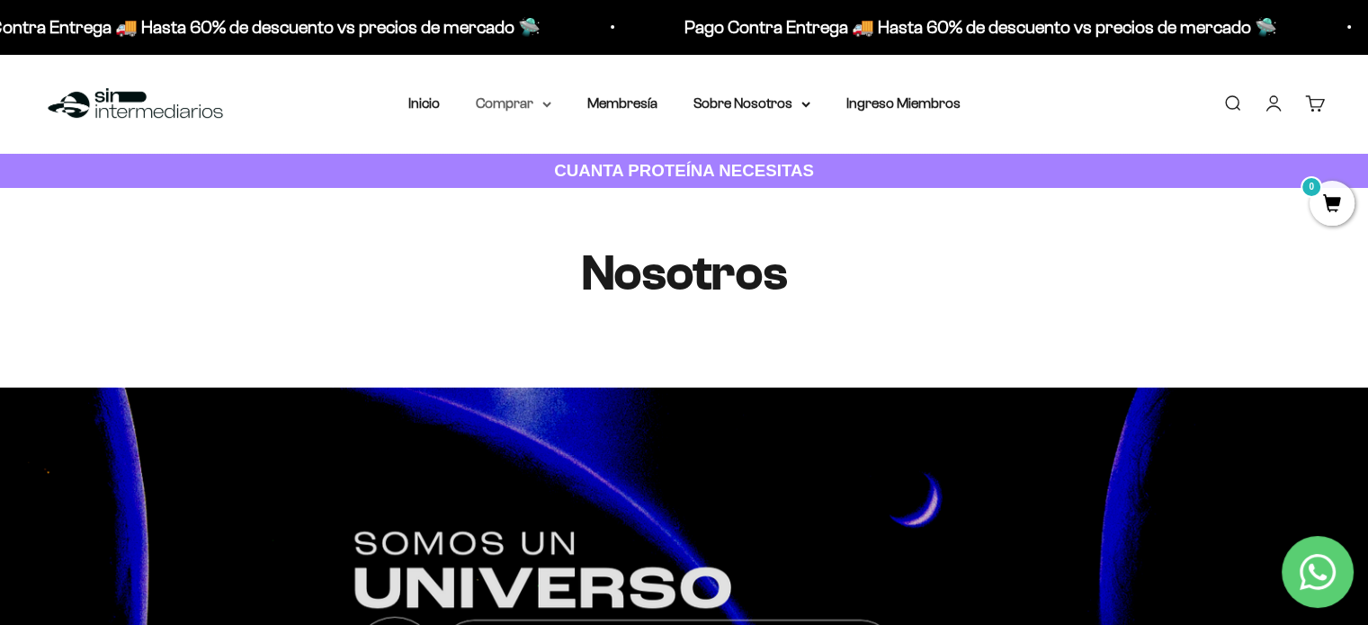
click at [513, 104] on summary "Comprar" at bounding box center [514, 103] width 76 height 23
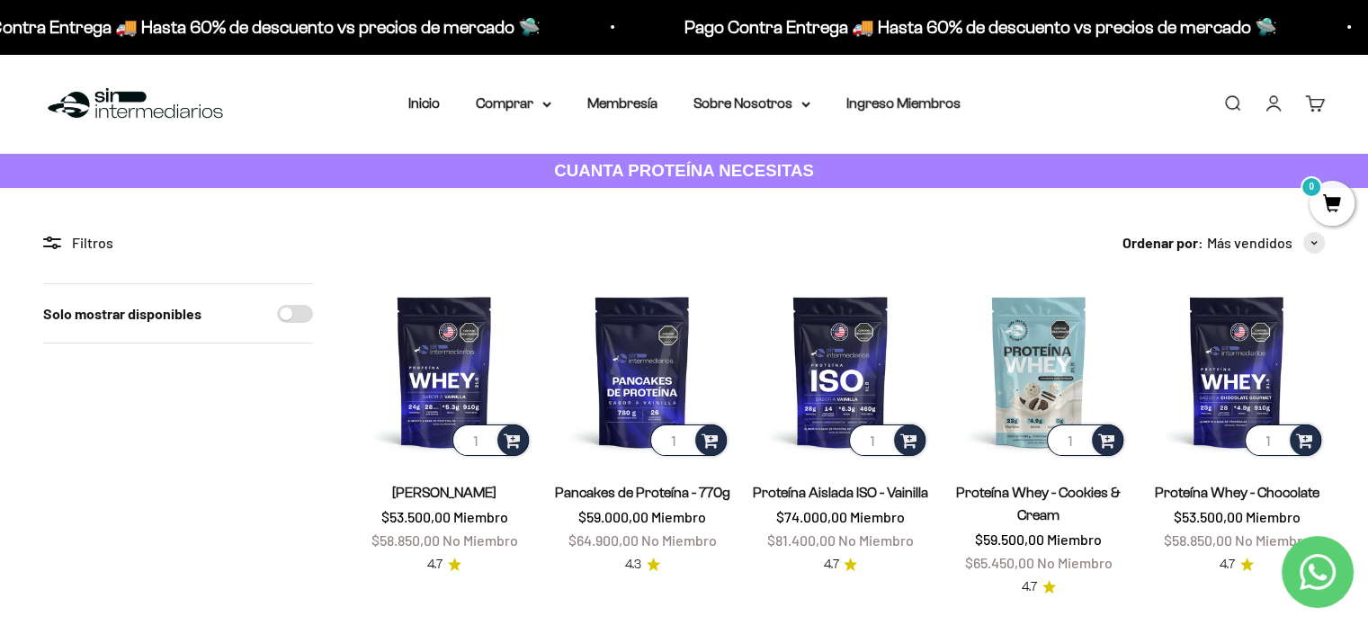
drag, startPoint x: 872, startPoint y: 495, endPoint x: 899, endPoint y: 546, distance: 57.1
click at [904, 552] on div "Proteína Aislada ISO - Vainilla $74.000,00 Miembro $81.400,00 No Miembro 4.7" at bounding box center [840, 517] width 176 height 116
click at [905, 443] on span at bounding box center [908, 439] width 17 height 21
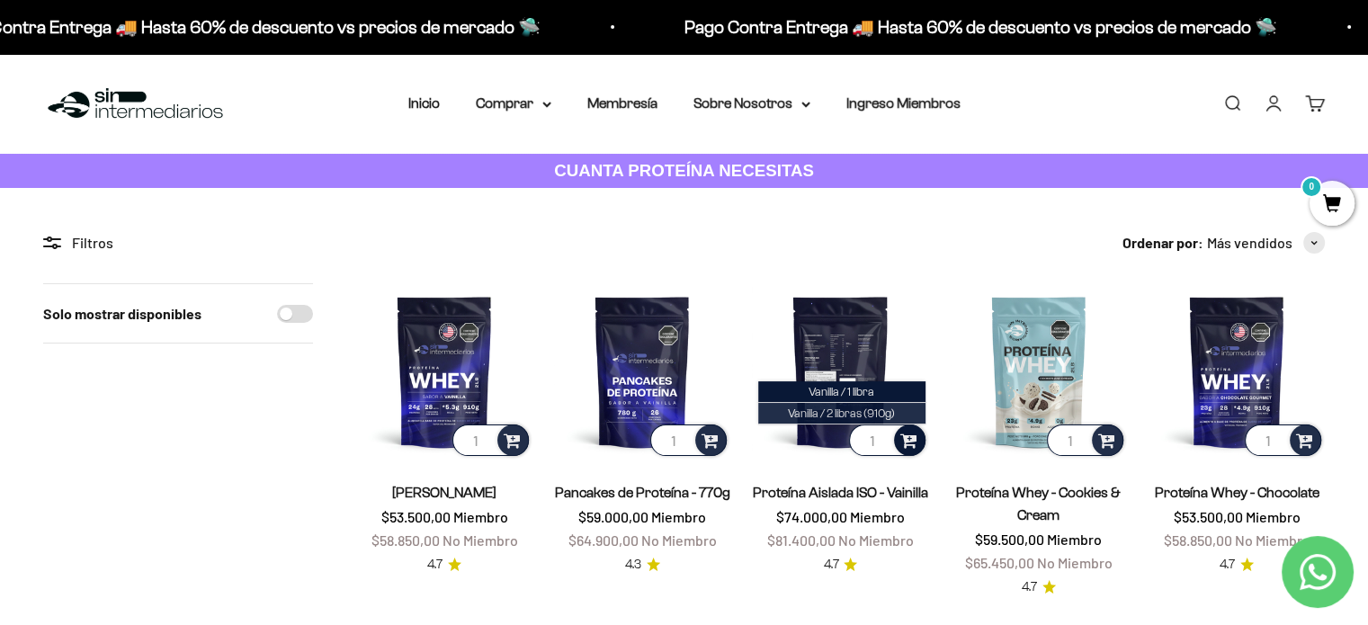
click at [838, 416] on span "Vanilla / 2 libras (910g)" at bounding box center [841, 412] width 107 height 13
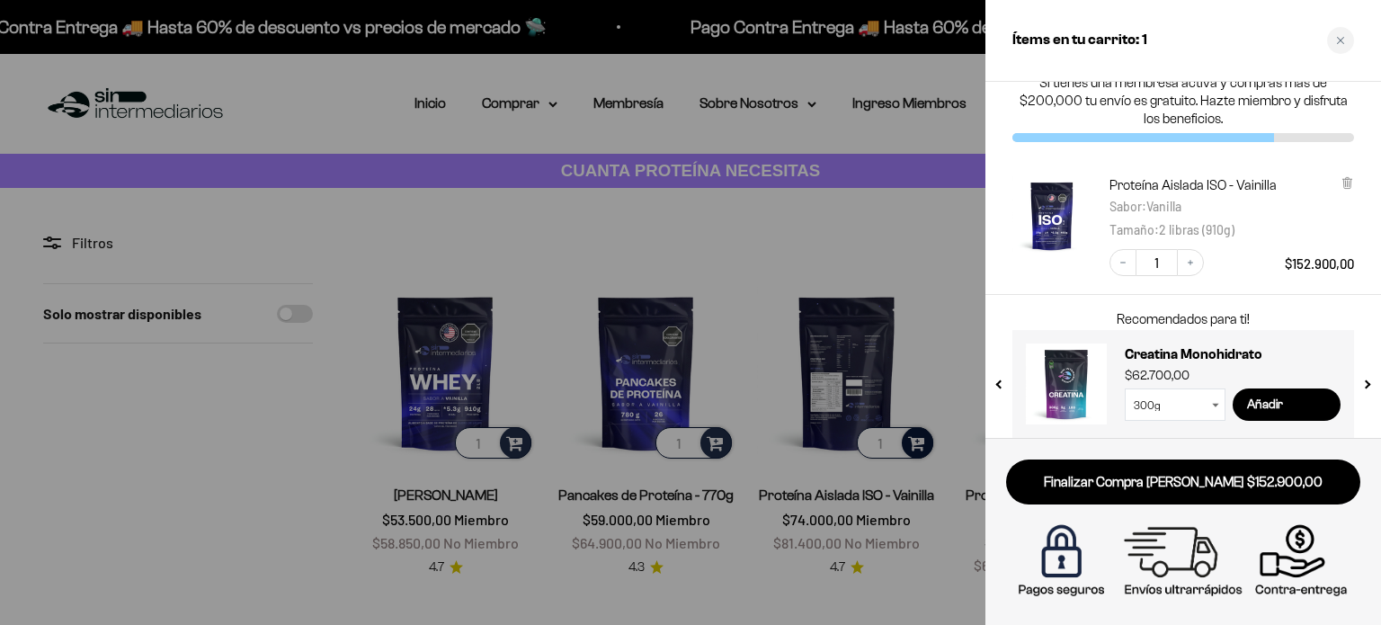
scroll to position [37, 0]
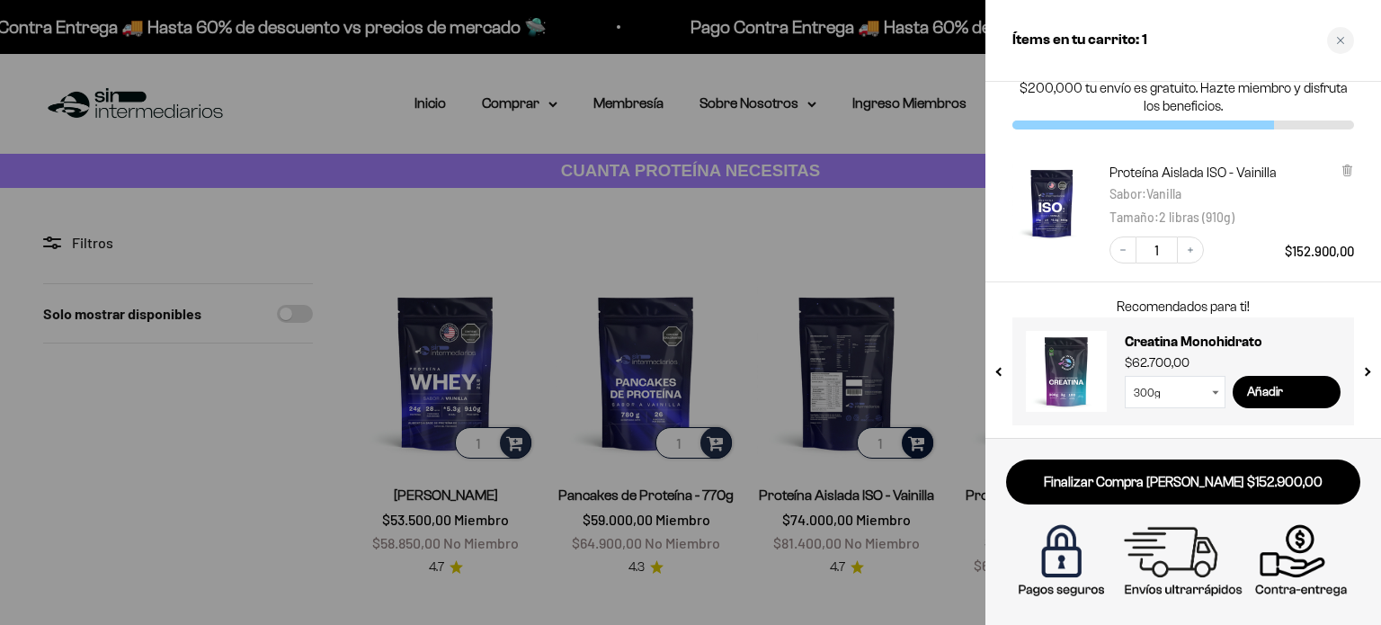
click at [1206, 395] on select "300g 100g" at bounding box center [1175, 392] width 101 height 32
click at [1125, 376] on select "300g 100g" at bounding box center [1175, 392] width 101 height 32
click at [1203, 391] on select "300g 100g" at bounding box center [1175, 392] width 101 height 32
click at [1125, 376] on select "300g 100g" at bounding box center [1175, 392] width 101 height 32
click at [1197, 396] on select "300g 100g" at bounding box center [1175, 392] width 101 height 32
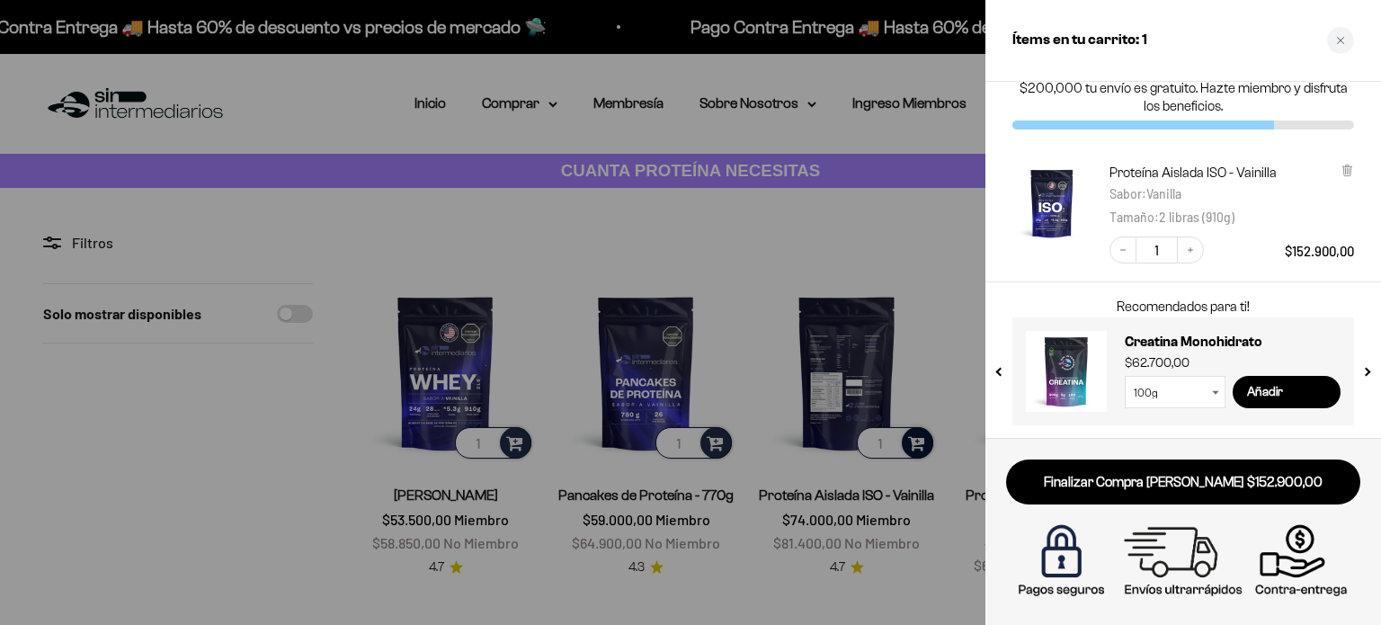
click at [1125, 376] on select "300g 100g" at bounding box center [1175, 392] width 101 height 32
click at [1205, 396] on select "300g 100g" at bounding box center [1175, 392] width 101 height 32
select select "42749438034129"
click at [1125, 376] on select "300g 100g" at bounding box center [1175, 392] width 101 height 32
click at [1289, 388] on input "Añadir" at bounding box center [1287, 392] width 108 height 32
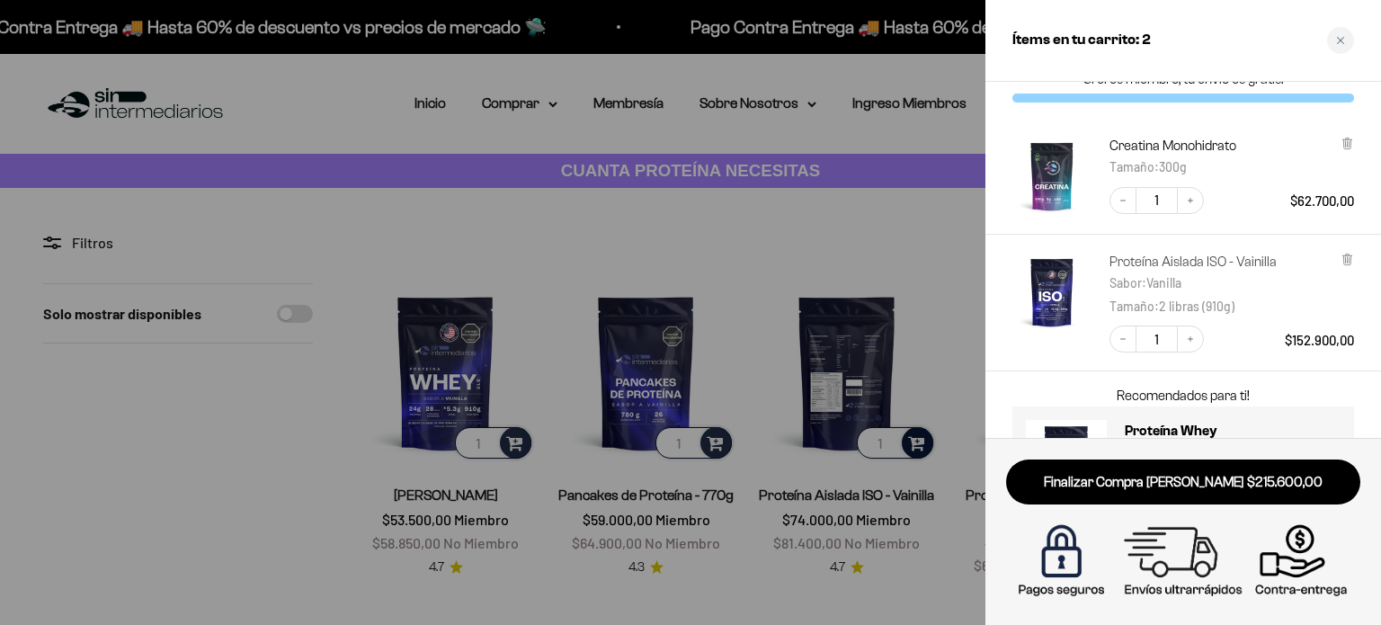
scroll to position [27, 0]
click at [1345, 263] on icon at bounding box center [1347, 258] width 4 height 9
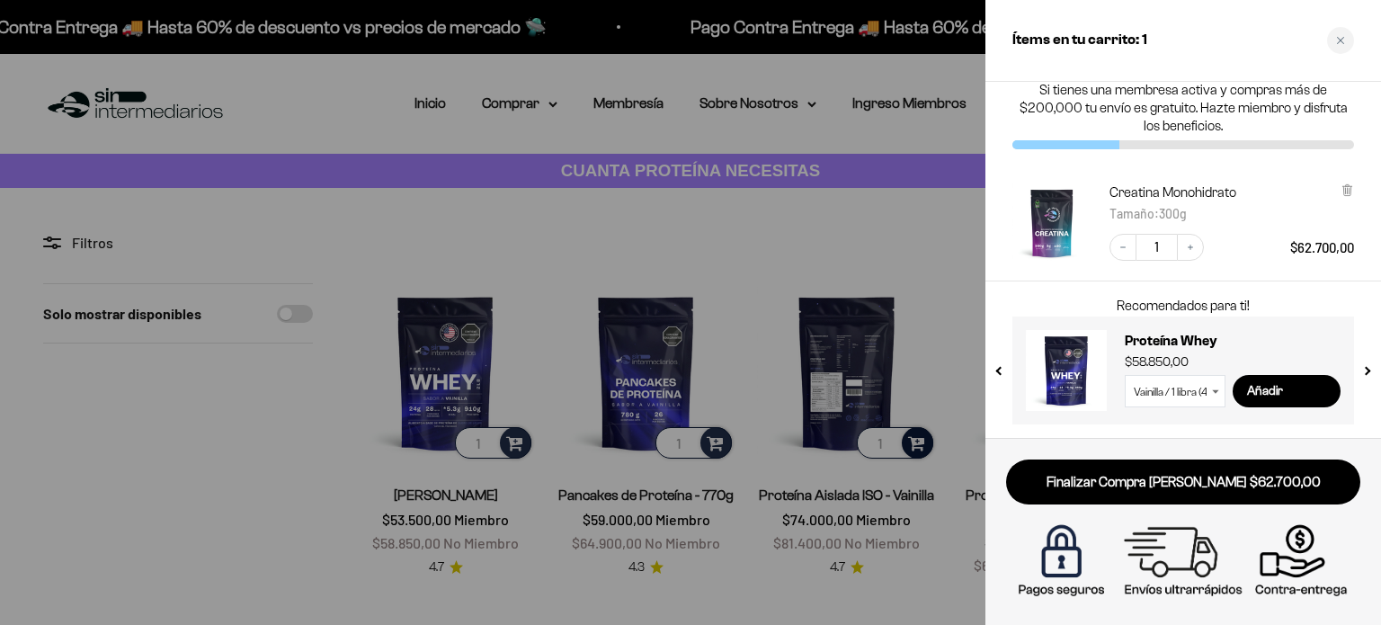
click at [928, 395] on div at bounding box center [690, 312] width 1381 height 625
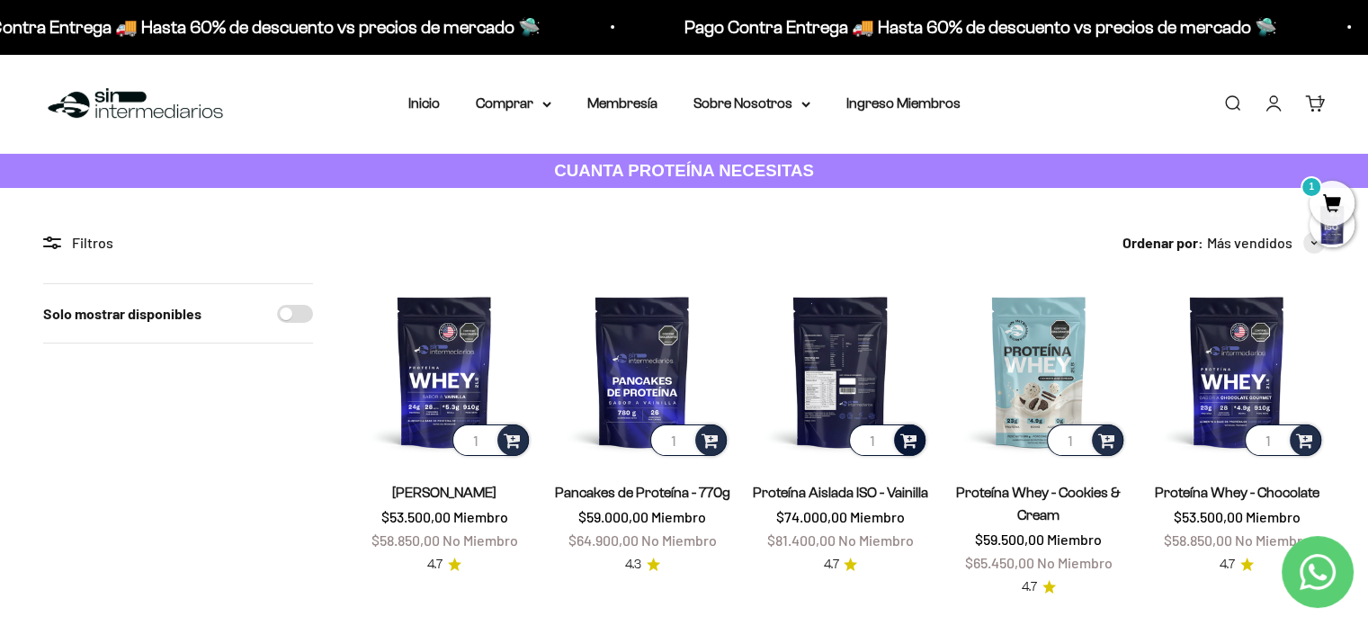
click at [908, 445] on span at bounding box center [908, 439] width 17 height 21
click at [886, 391] on li "Vanilla / 1 libra" at bounding box center [841, 392] width 167 height 22
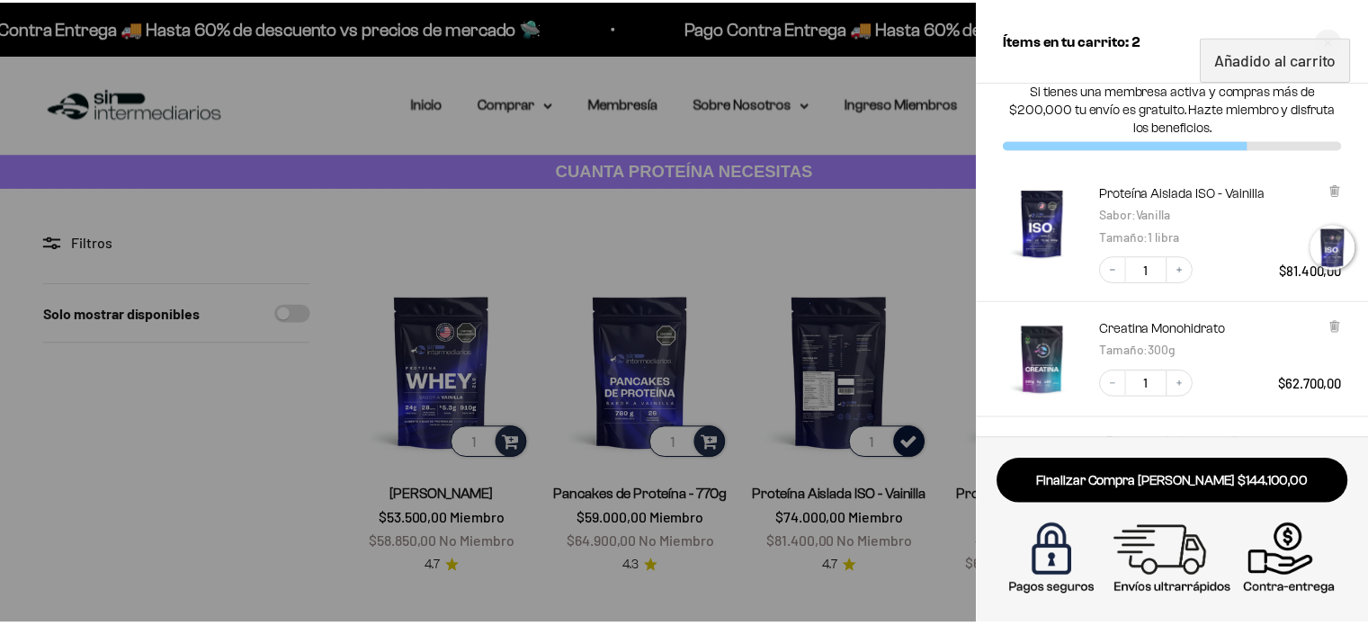
scroll to position [27, 0]
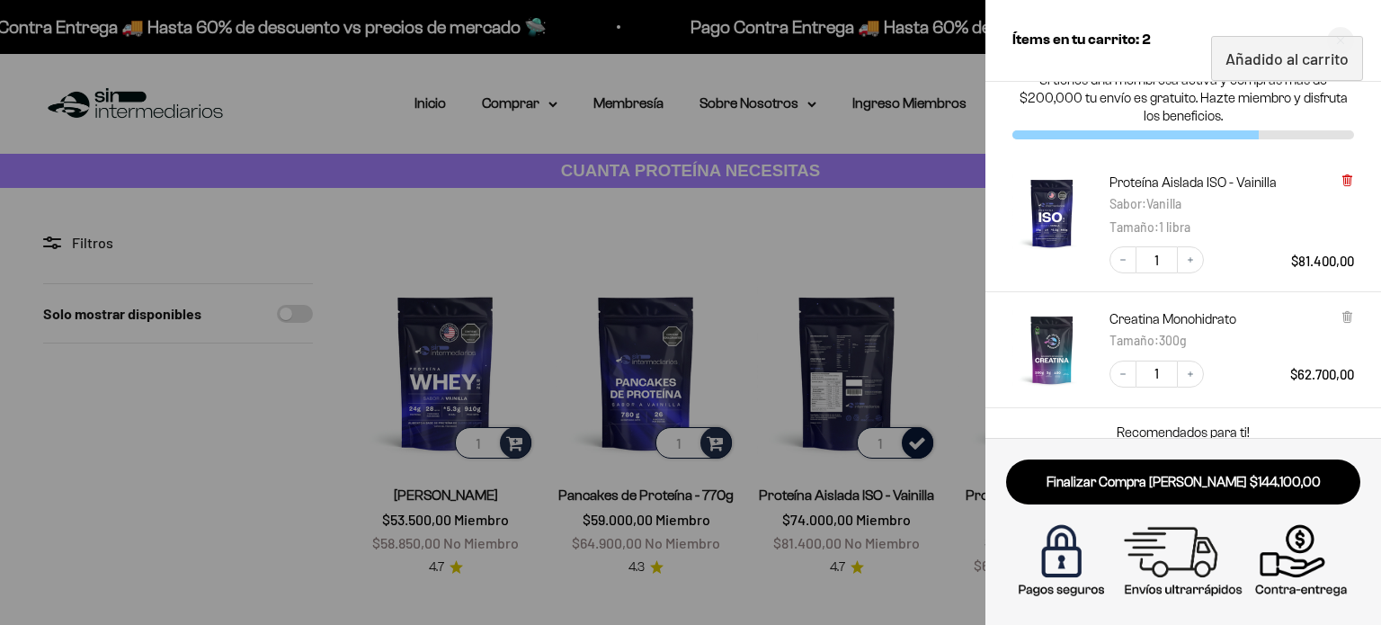
click at [1345, 181] on icon at bounding box center [1346, 180] width 7 height 9
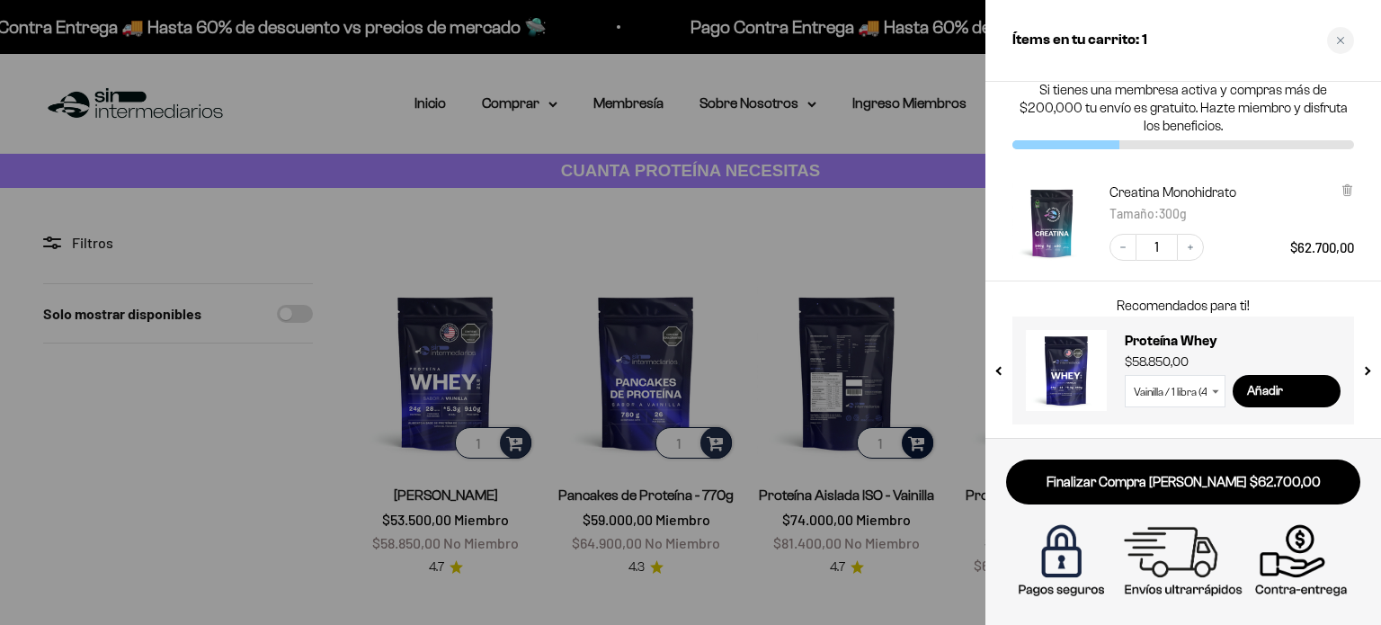
click at [944, 396] on div at bounding box center [690, 312] width 1381 height 625
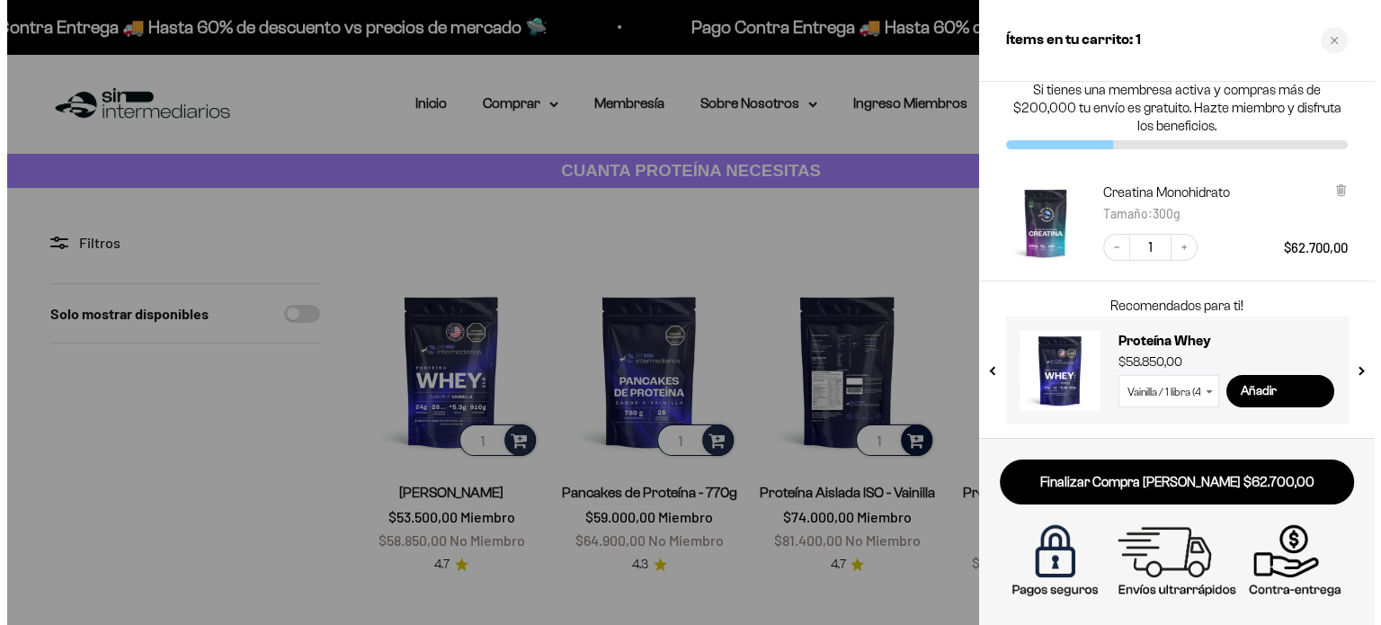
scroll to position [17, 0]
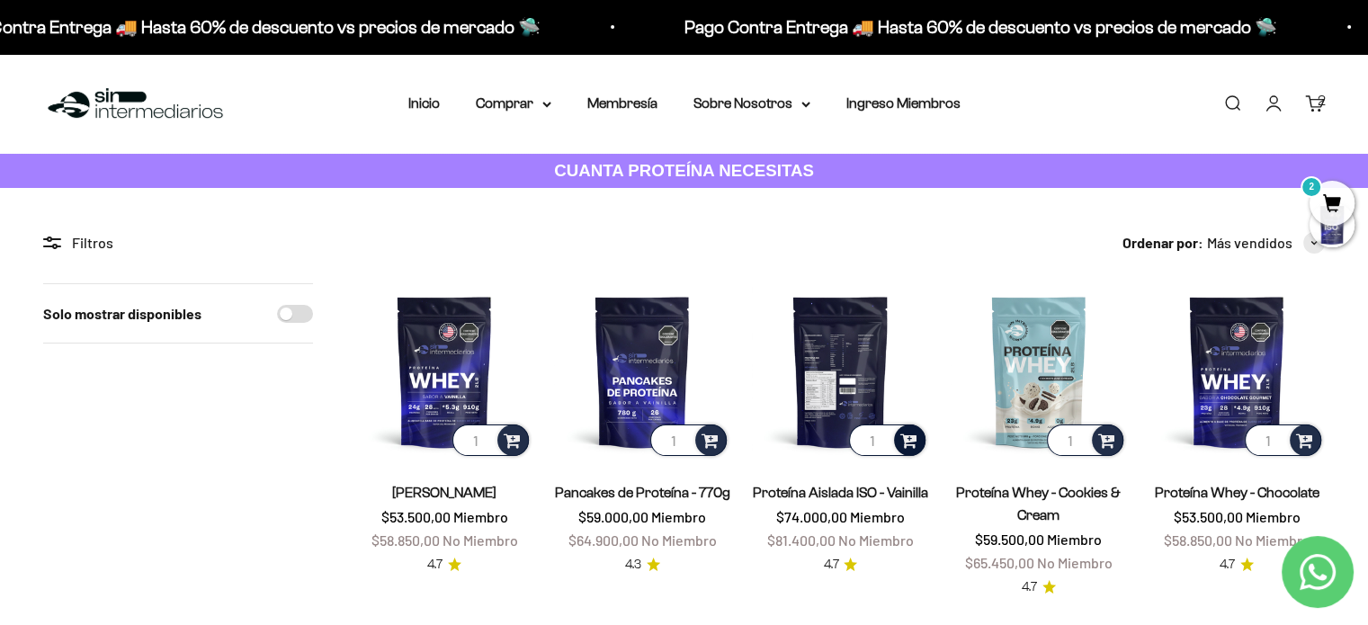
click at [917, 441] on div at bounding box center [909, 439] width 31 height 31
click at [870, 413] on span "Vanilla / 2 libras (910g)" at bounding box center [841, 412] width 107 height 13
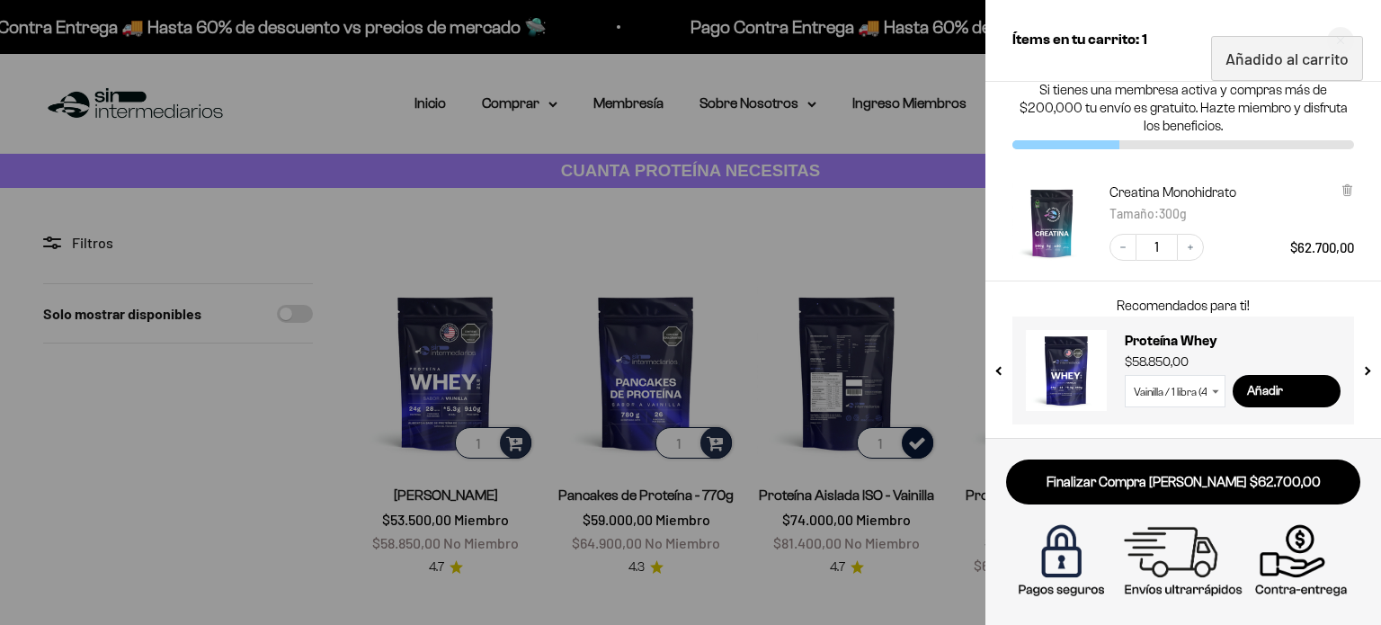
scroll to position [27, 0]
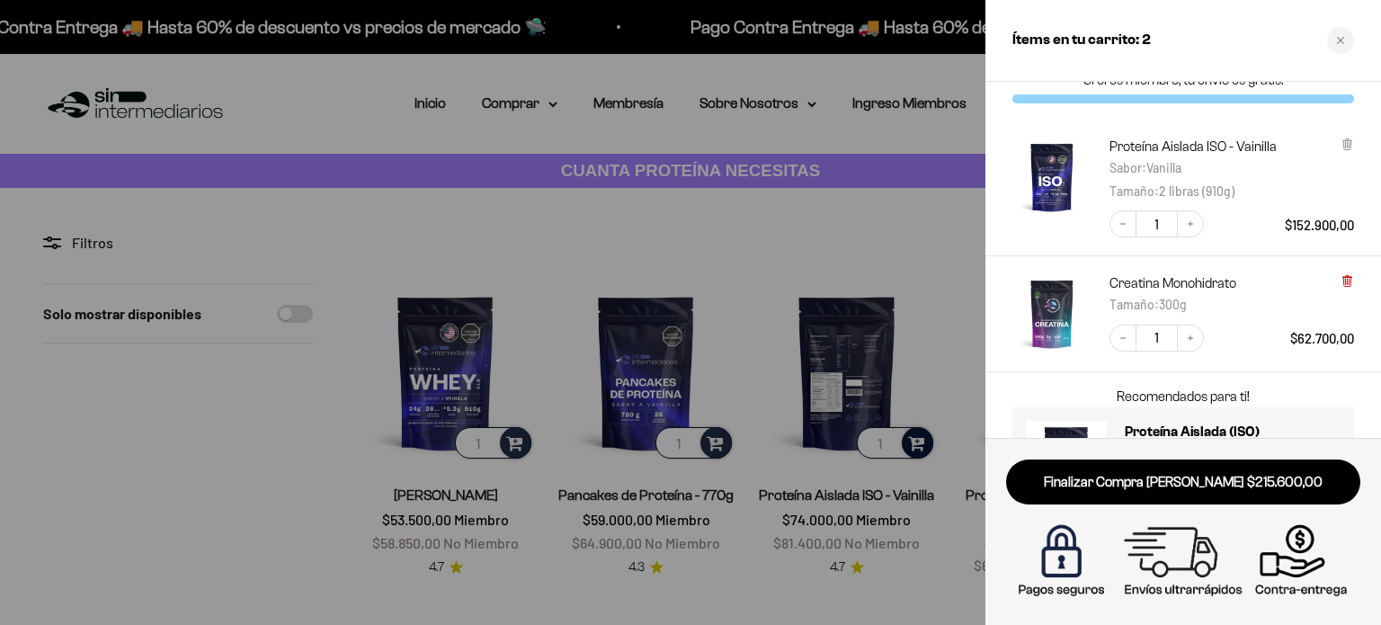
click at [1346, 281] on icon at bounding box center [1346, 281] width 7 height 9
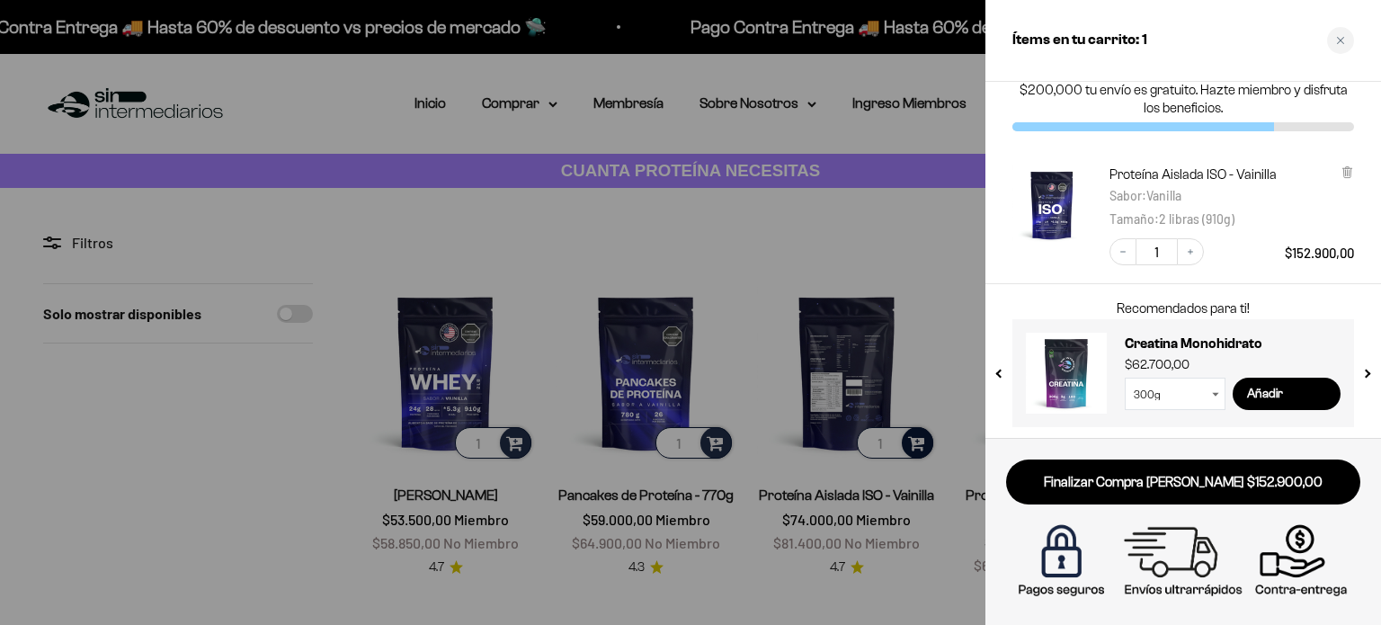
scroll to position [37, 0]
drag, startPoint x: 1212, startPoint y: 386, endPoint x: 1197, endPoint y: 391, distance: 16.2
click at [1212, 386] on select "300g 100g" at bounding box center [1175, 392] width 101 height 32
click at [1125, 376] on select "300g 100g" at bounding box center [1175, 392] width 101 height 32
drag, startPoint x: 1264, startPoint y: 392, endPoint x: 1254, endPoint y: 388, distance: 10.9
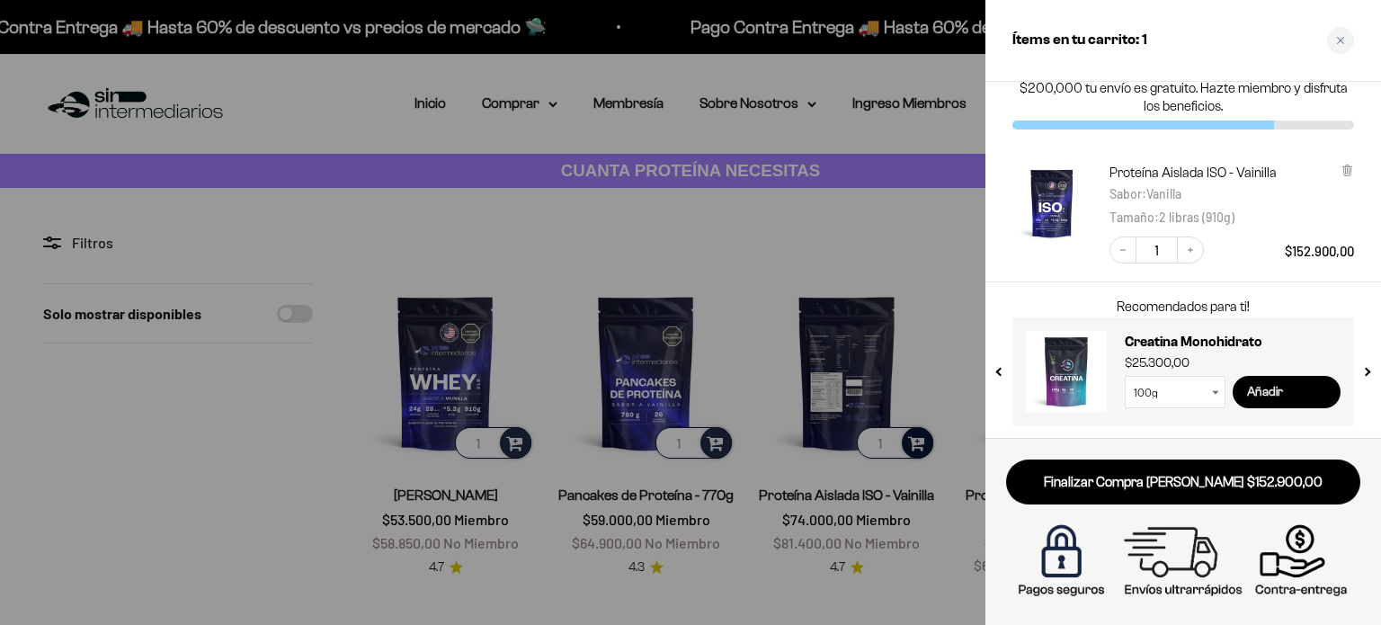
click at [1263, 391] on input "Añadir" at bounding box center [1287, 392] width 108 height 32
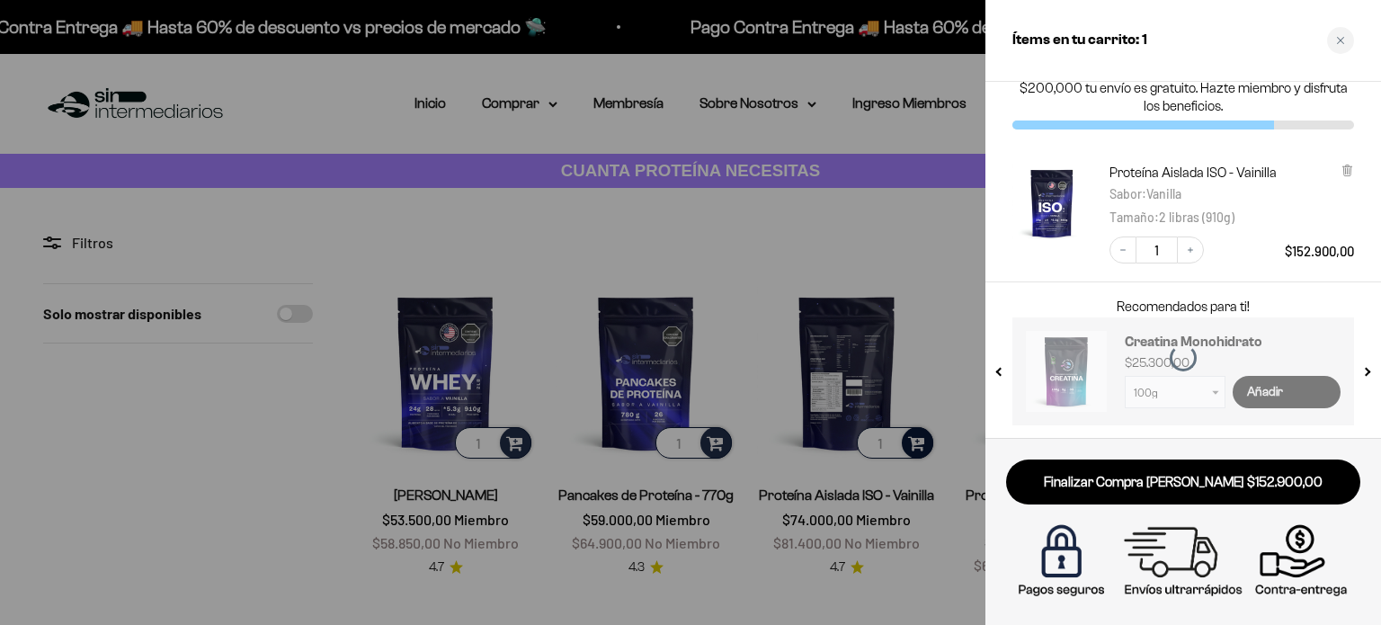
select select "42749438034129"
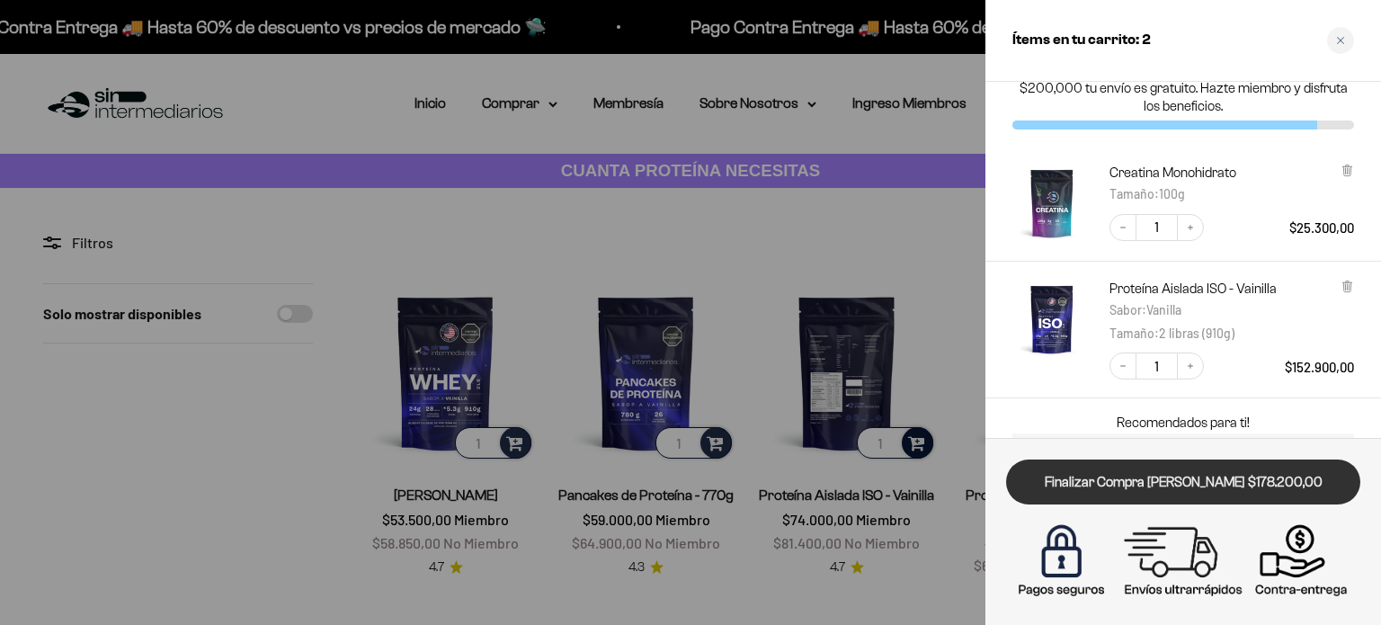
click at [1270, 483] on link "Finalizar Compra [PERSON_NAME] $178.200,00" at bounding box center [1183, 482] width 354 height 46
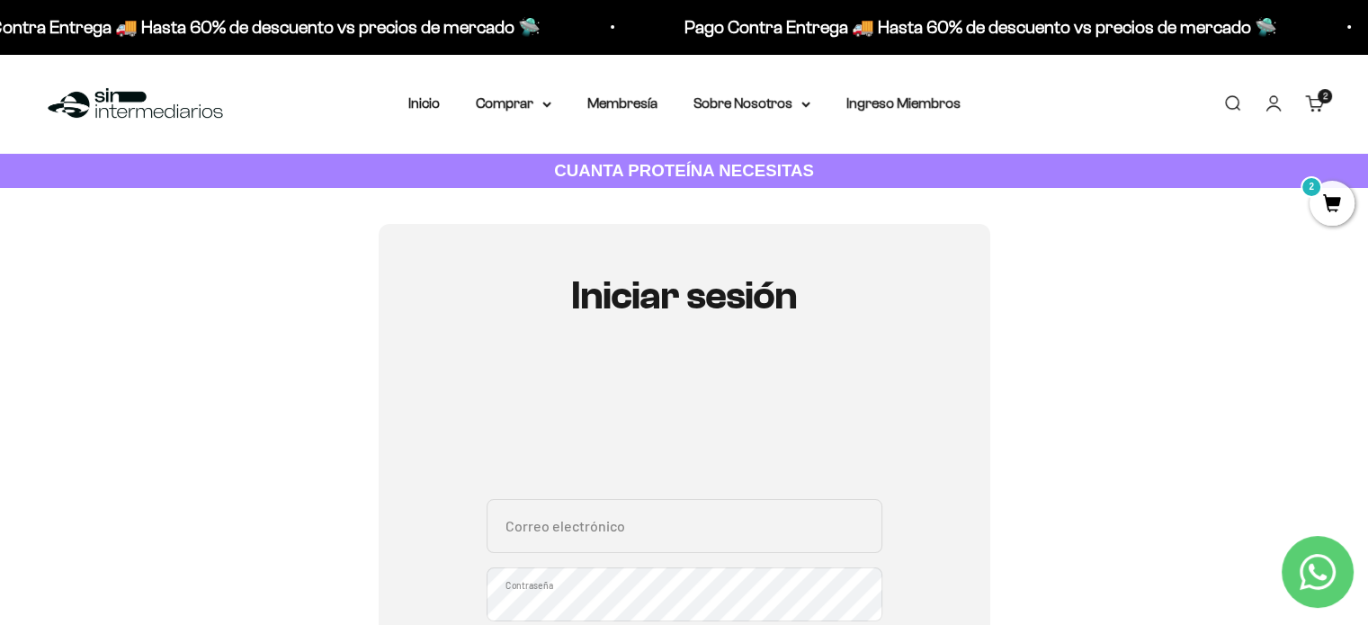
click at [1313, 94] on link "Carrito 2 artículos 2" at bounding box center [1315, 104] width 20 height 20
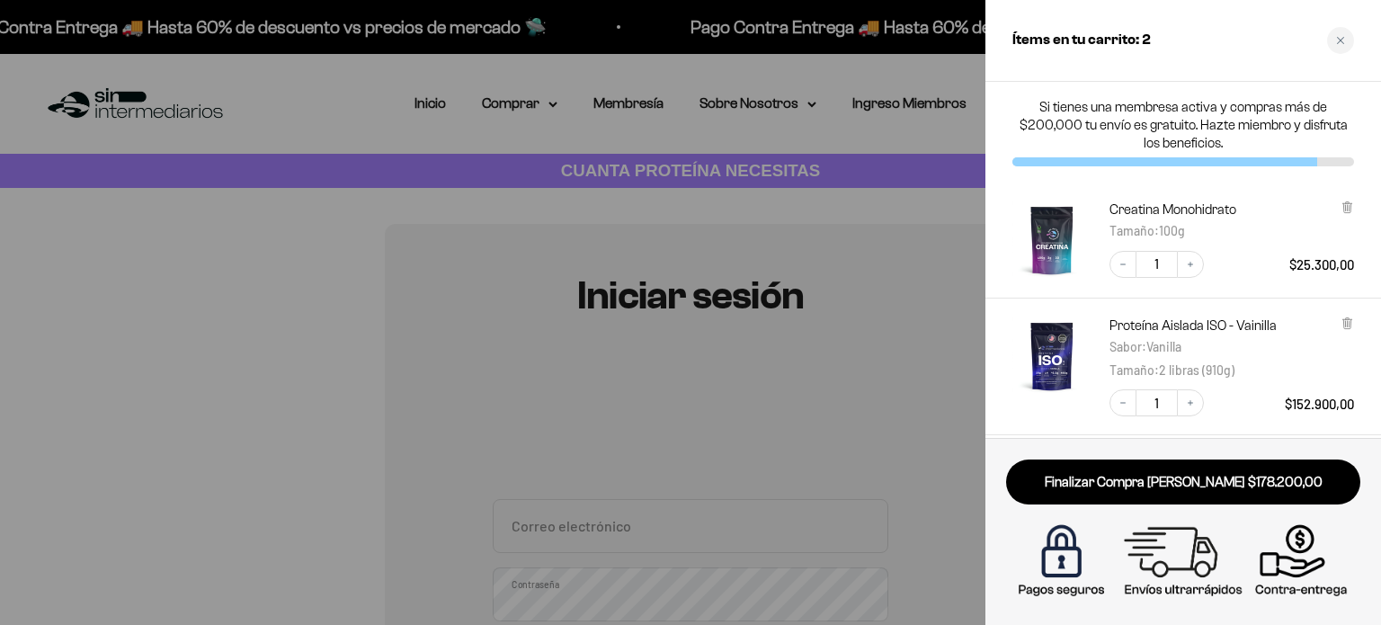
drag, startPoint x: 187, startPoint y: 341, endPoint x: 295, endPoint y: 51, distance: 309.0
click at [220, 269] on div at bounding box center [690, 312] width 1381 height 625
